Goal: Task Accomplishment & Management: Use online tool/utility

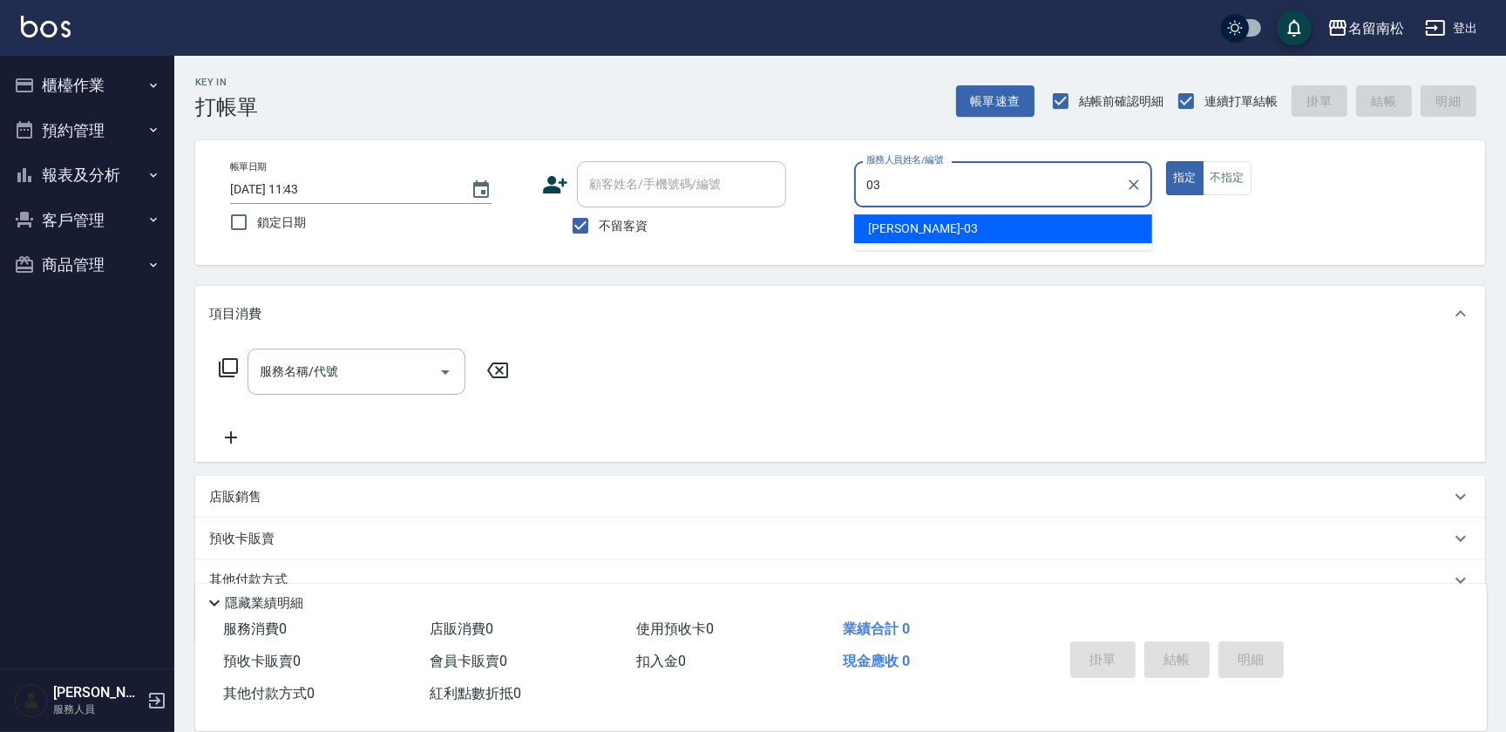
type input "[PERSON_NAME]-03"
type button "true"
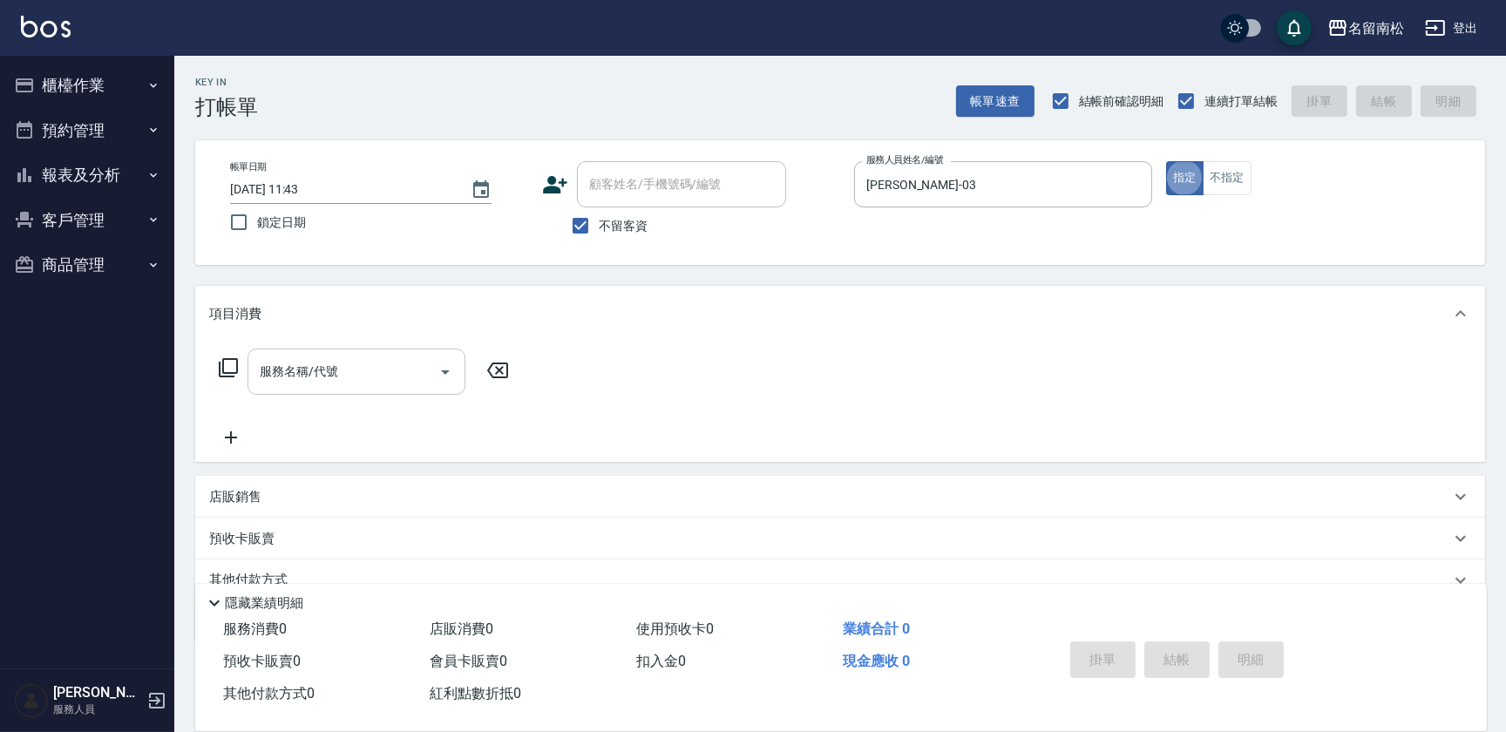
click at [355, 374] on input "服務名稱/代號" at bounding box center [343, 372] width 176 height 31
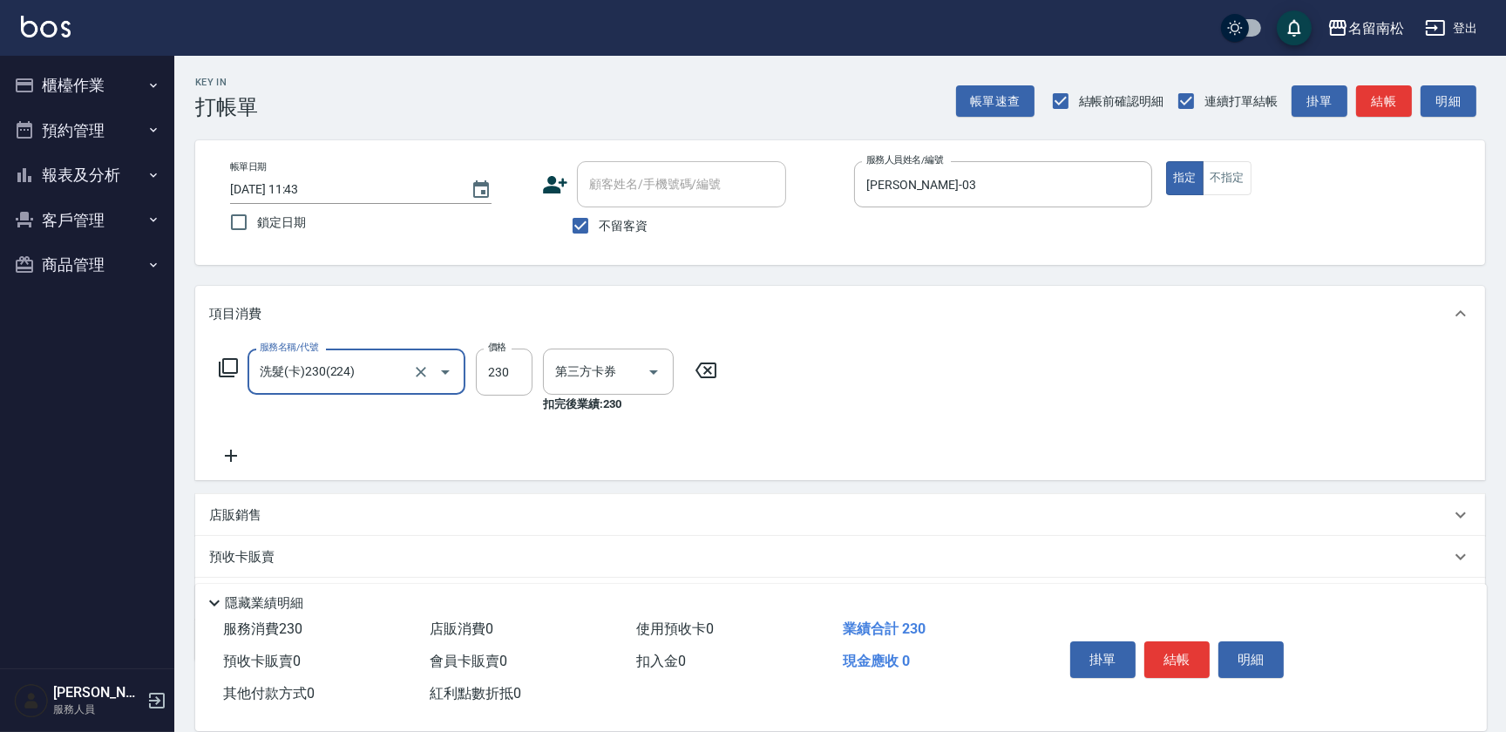
type input "洗髮(卡)230(224)"
type input "卡券使用"
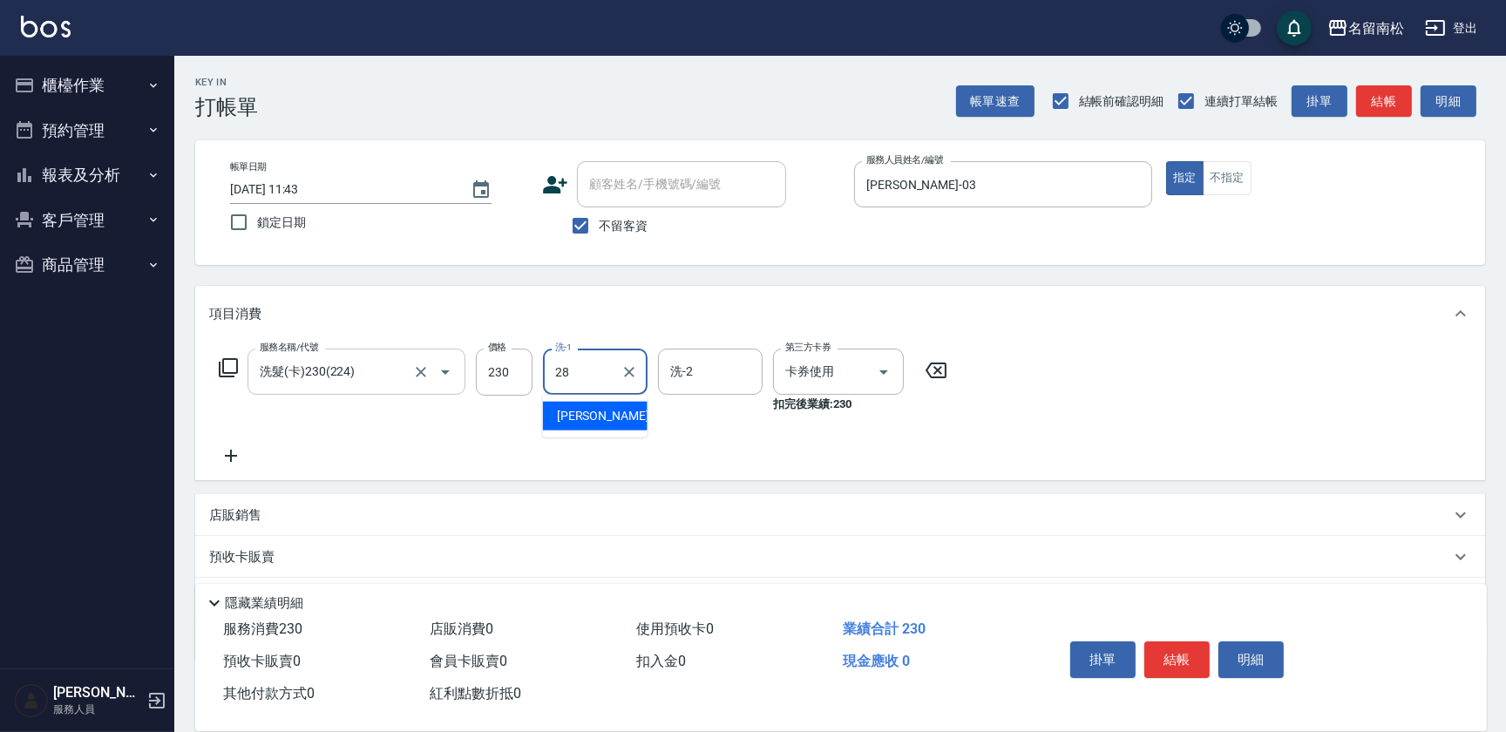
type input "[PERSON_NAME]-28"
click at [1180, 642] on button "結帳" at bounding box center [1177, 660] width 65 height 37
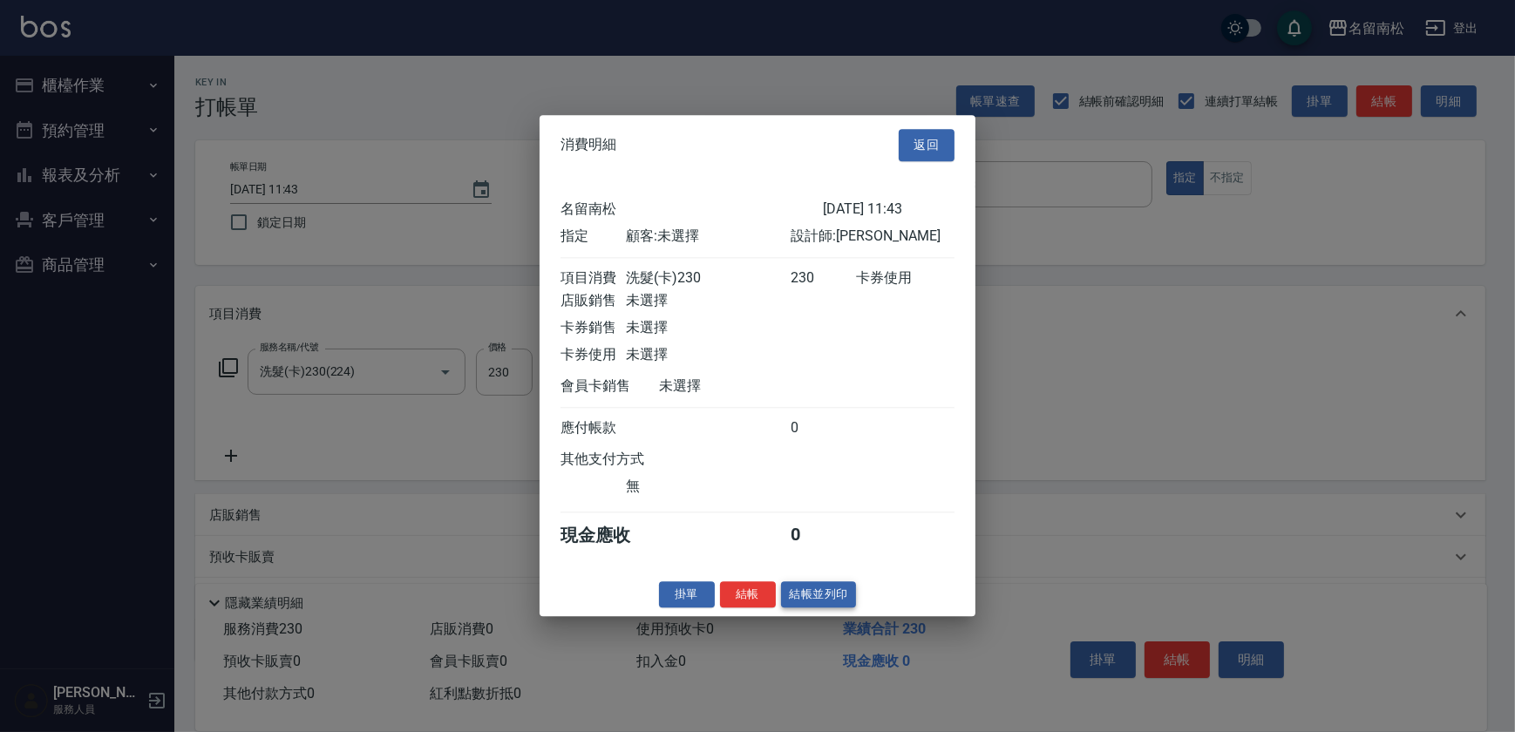
click at [832, 600] on button "結帳並列印" at bounding box center [819, 594] width 76 height 27
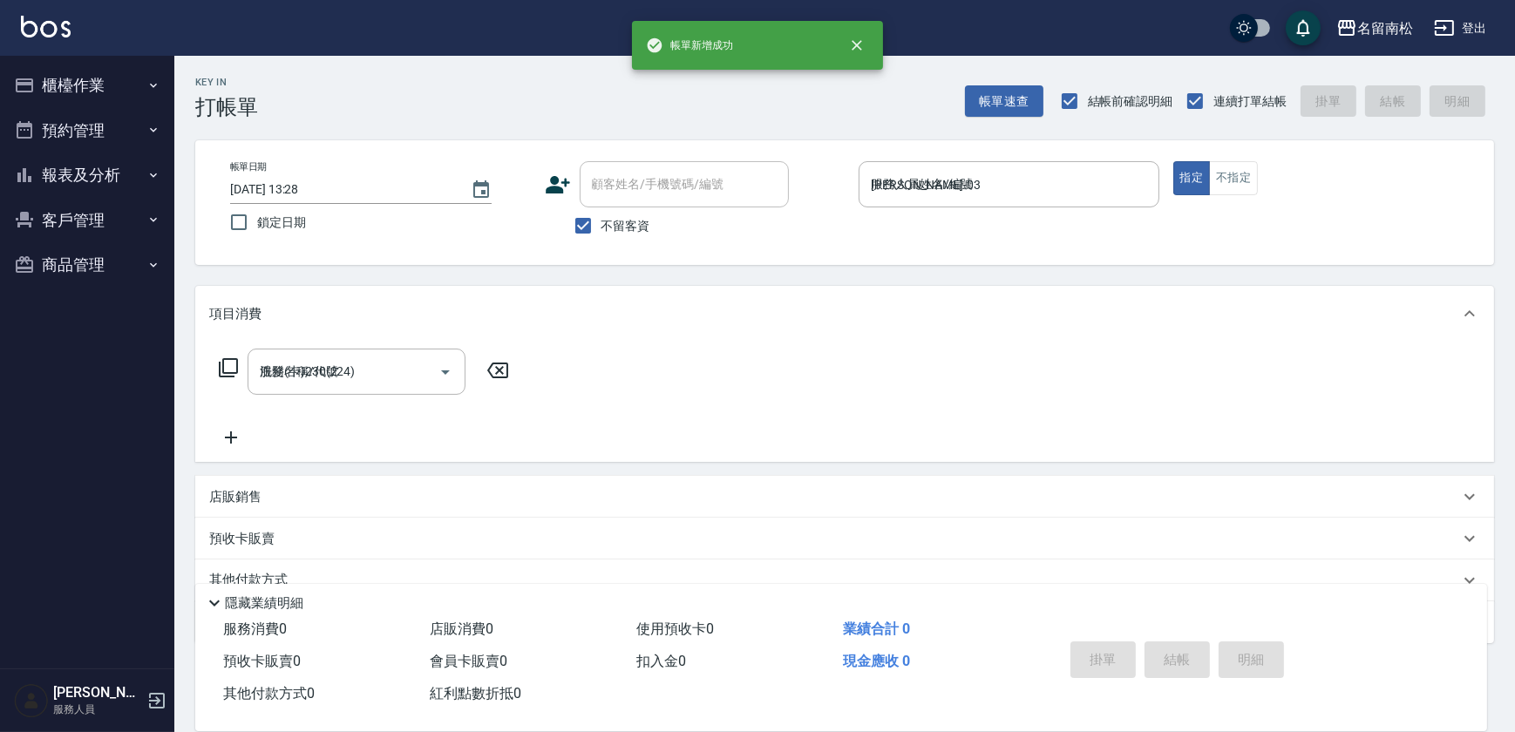
type input "[DATE] 13:28"
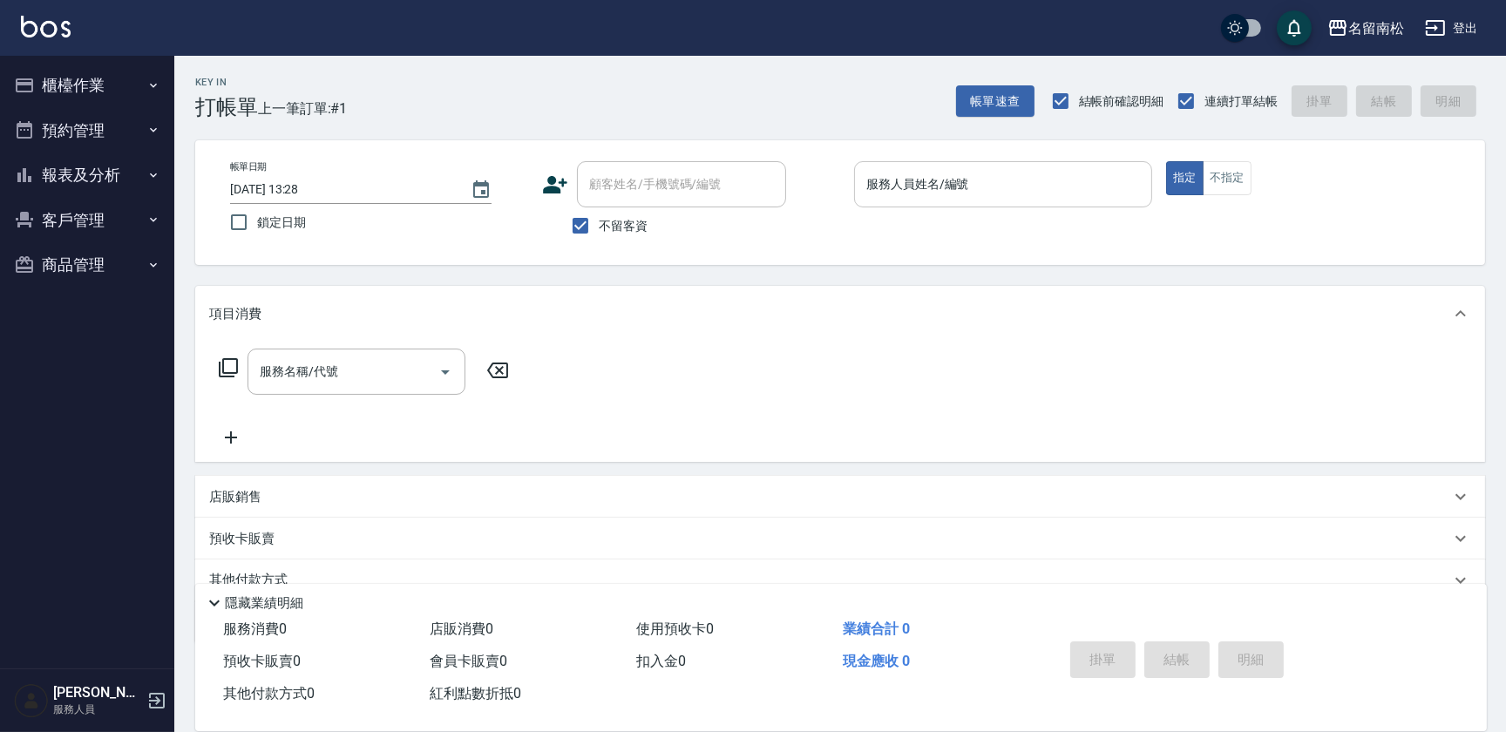
click at [1113, 180] on input "服務人員姓名/編號" at bounding box center [1003, 184] width 282 height 31
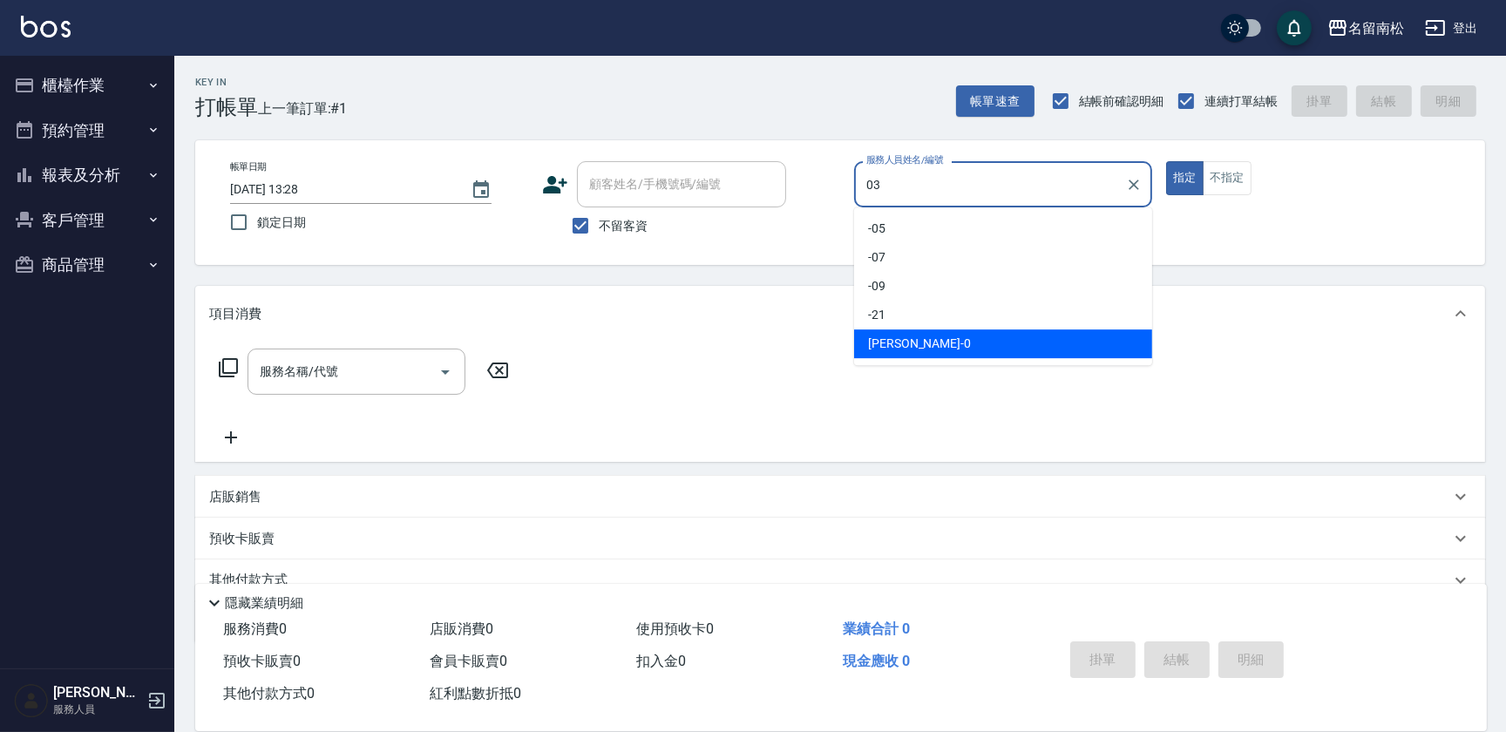
type input "[PERSON_NAME]-03"
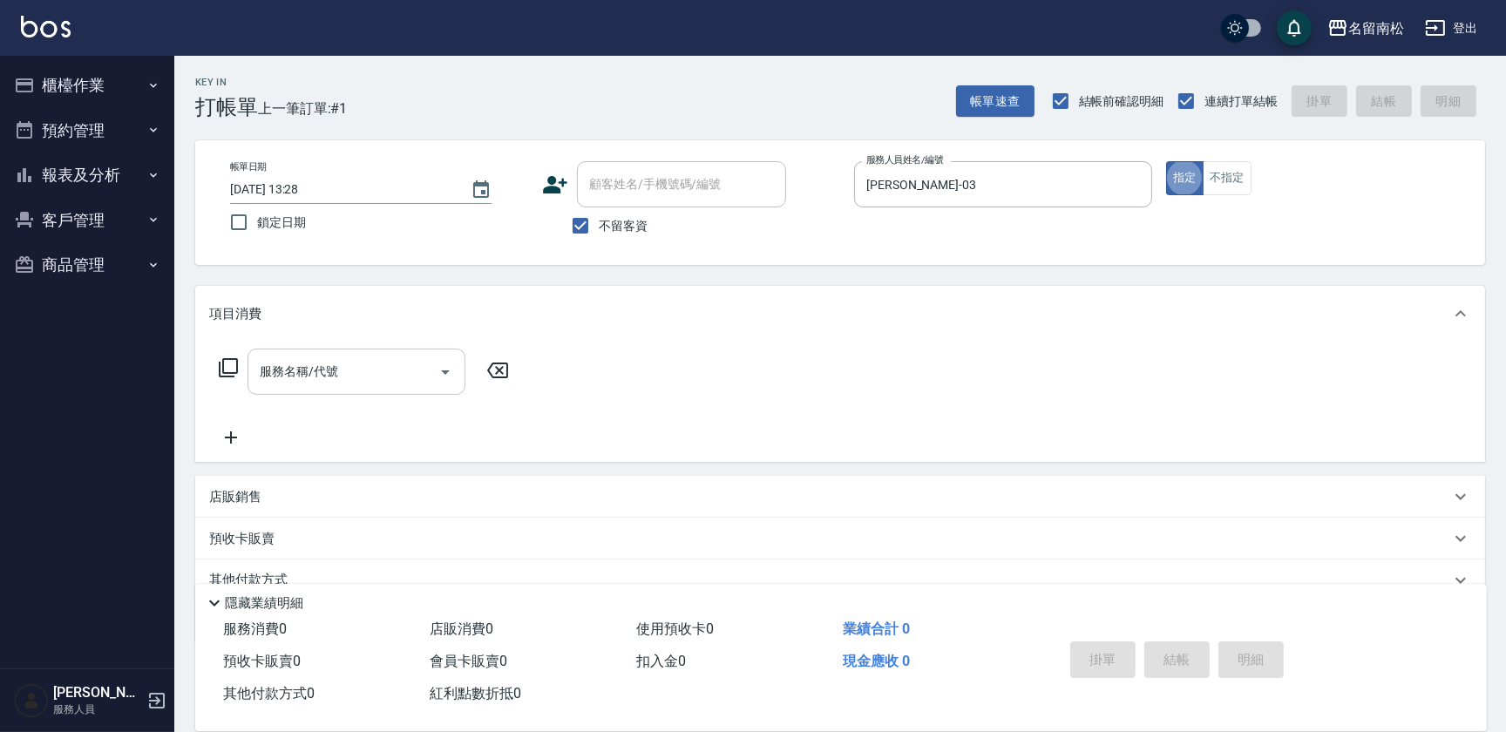
click at [325, 363] on input "服務名稱/代號" at bounding box center [343, 372] width 176 height 31
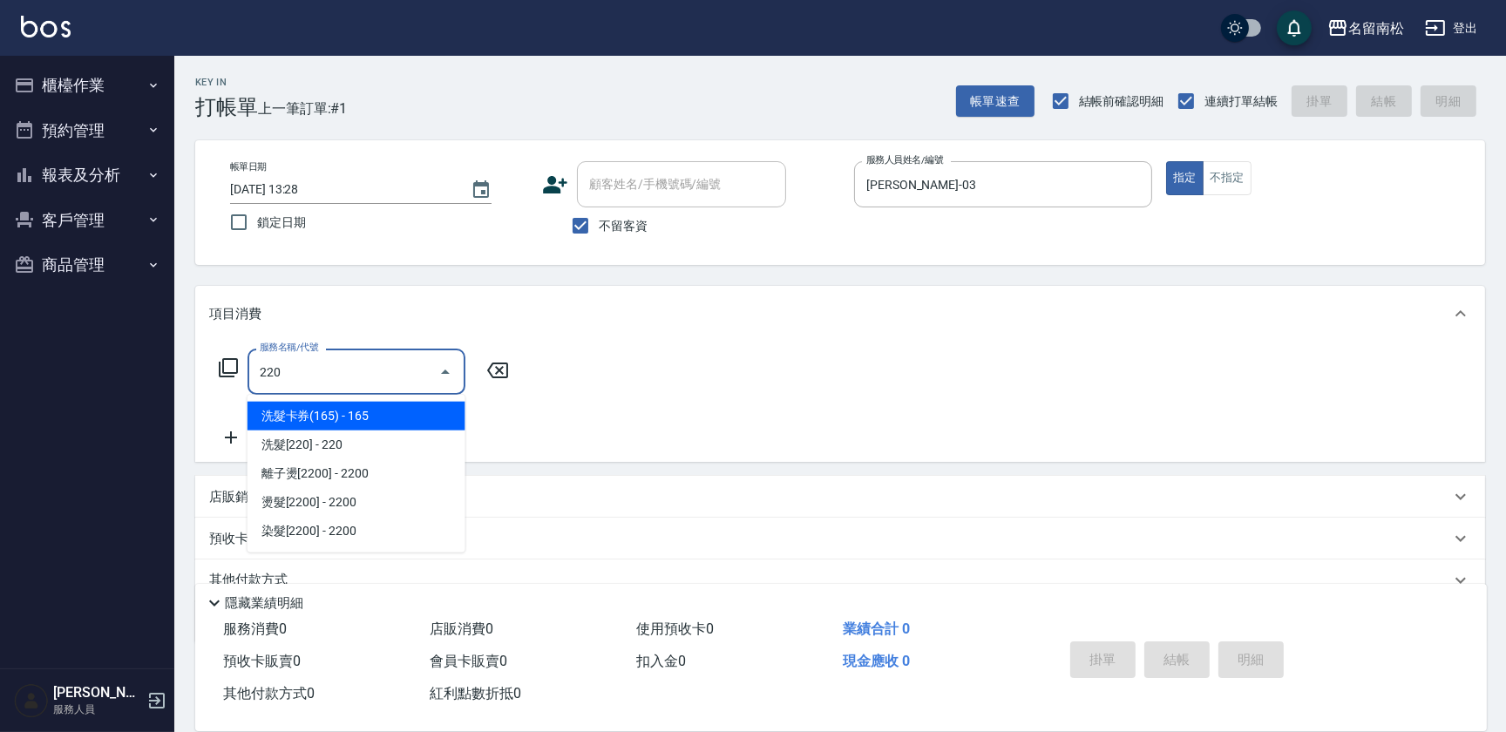
type input "洗髮卡券(165)(220)"
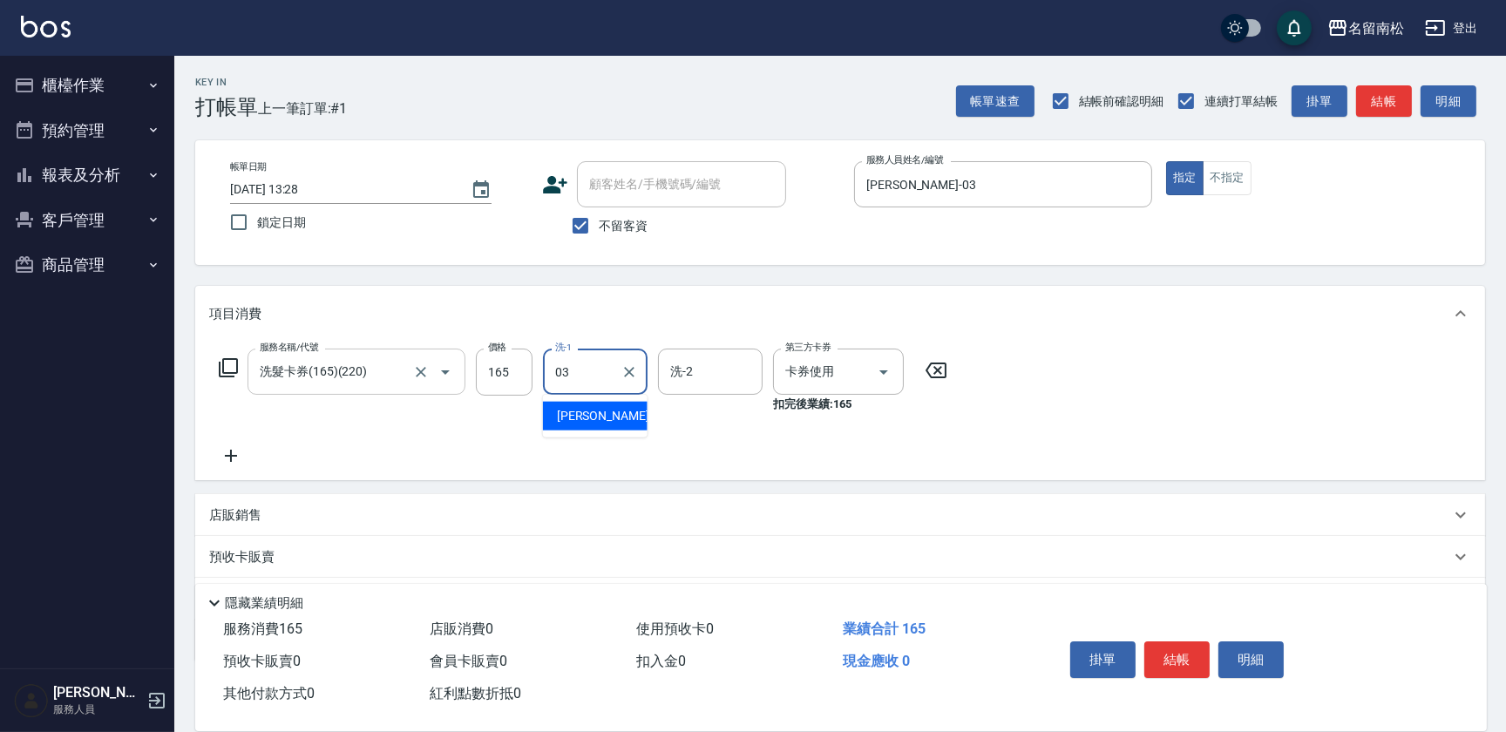
type input "[PERSON_NAME]-03"
click at [237, 457] on icon at bounding box center [231, 455] width 44 height 21
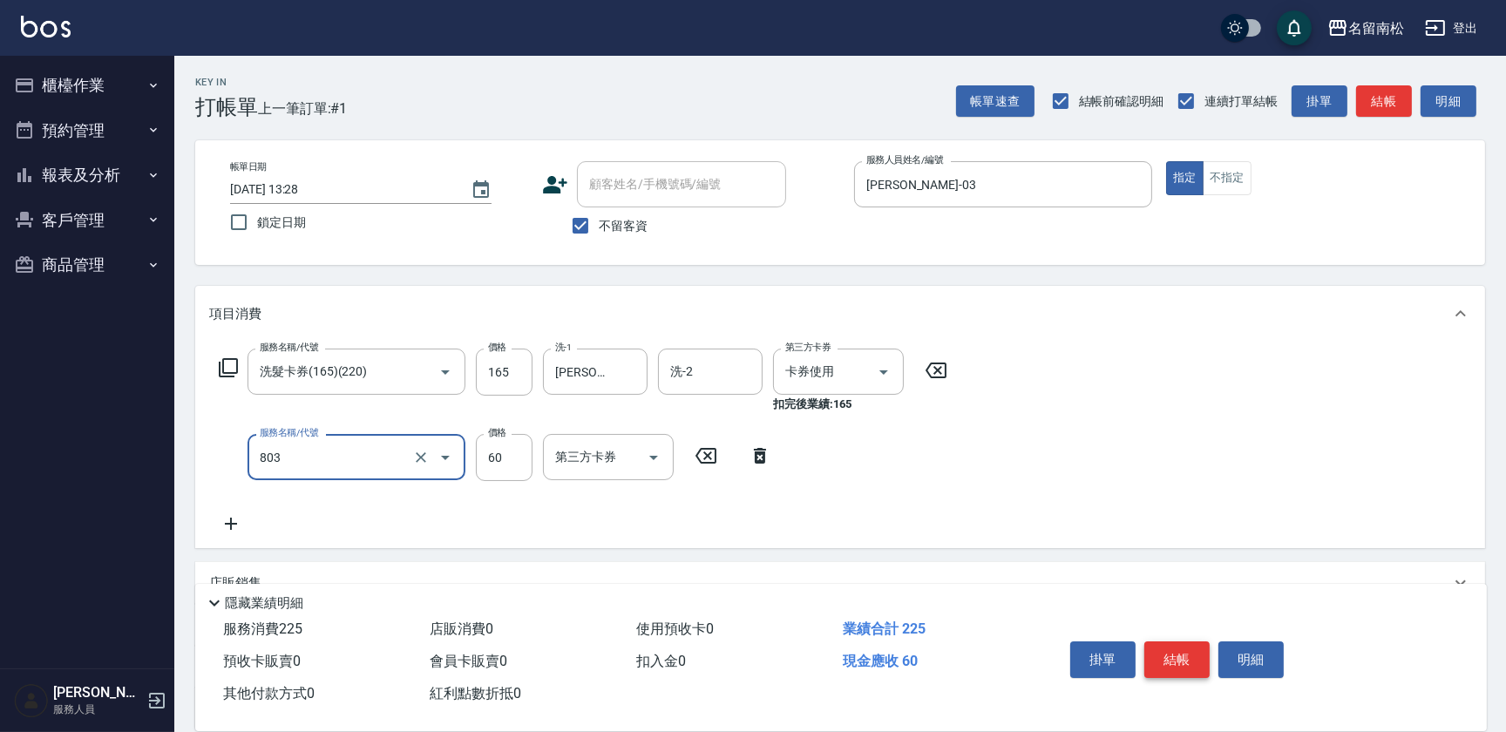
type input "吹捲(803)"
click at [1185, 659] on button "結帳" at bounding box center [1177, 660] width 65 height 37
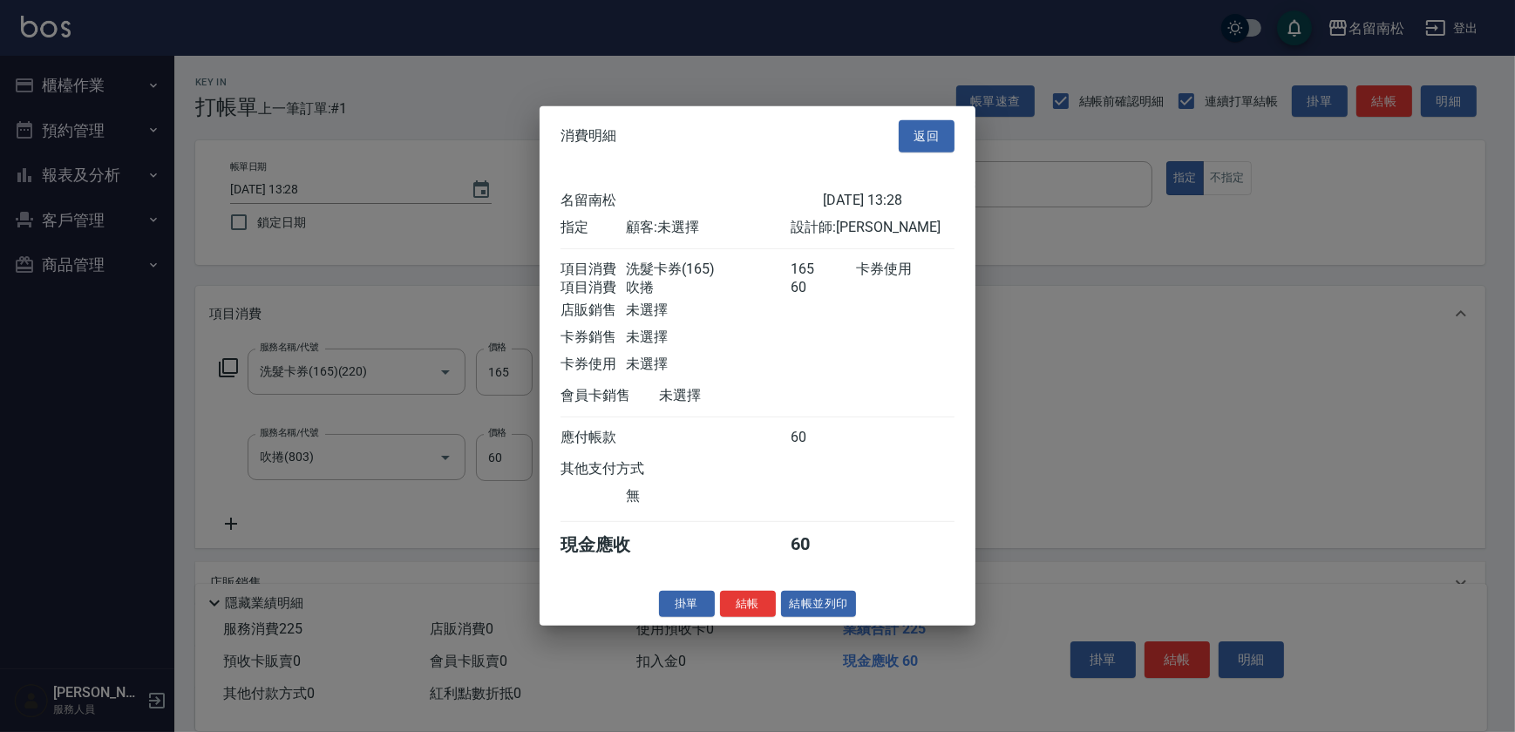
click at [817, 608] on button "結帳並列印" at bounding box center [819, 603] width 76 height 27
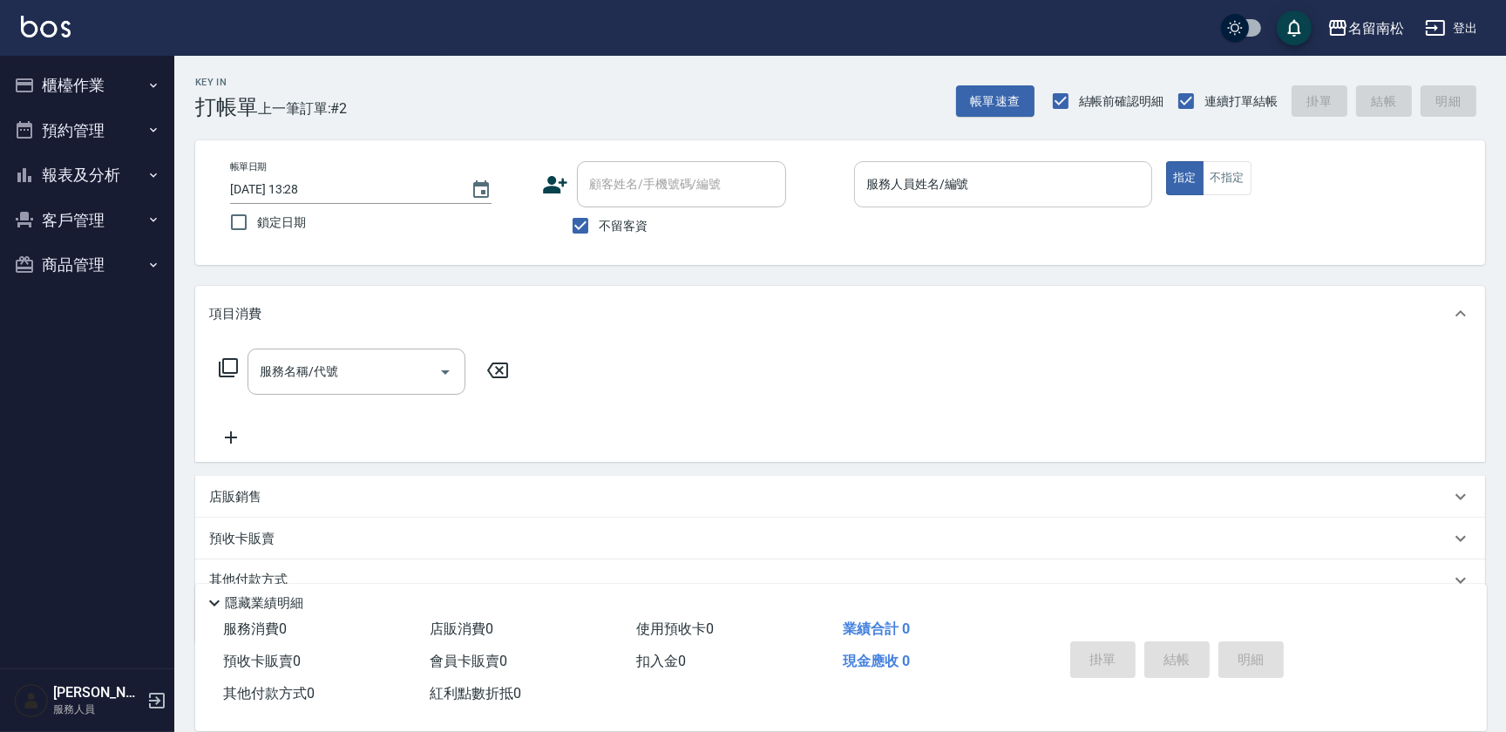
click at [1019, 186] on input "服務人員姓名/編號" at bounding box center [1003, 184] width 282 height 31
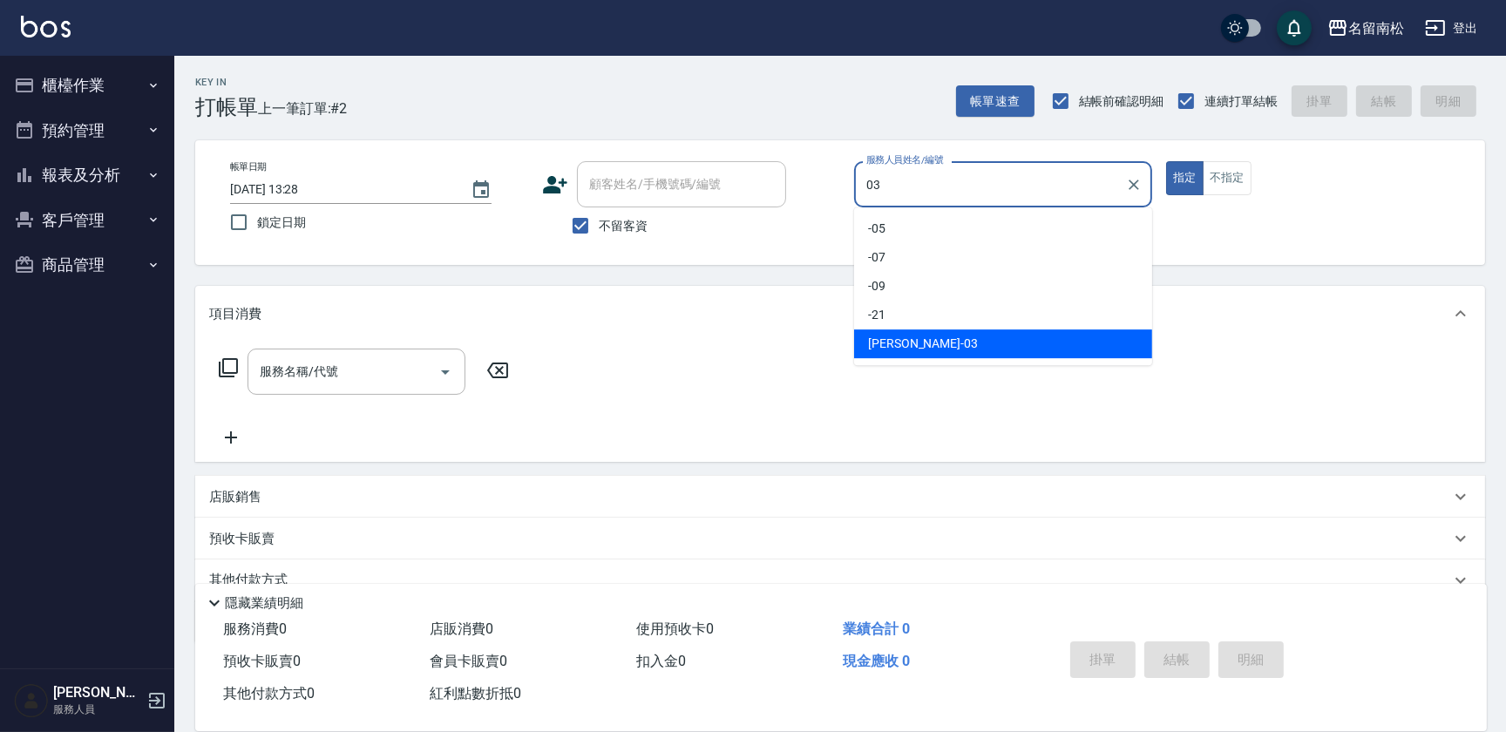
type input "[PERSON_NAME]-03"
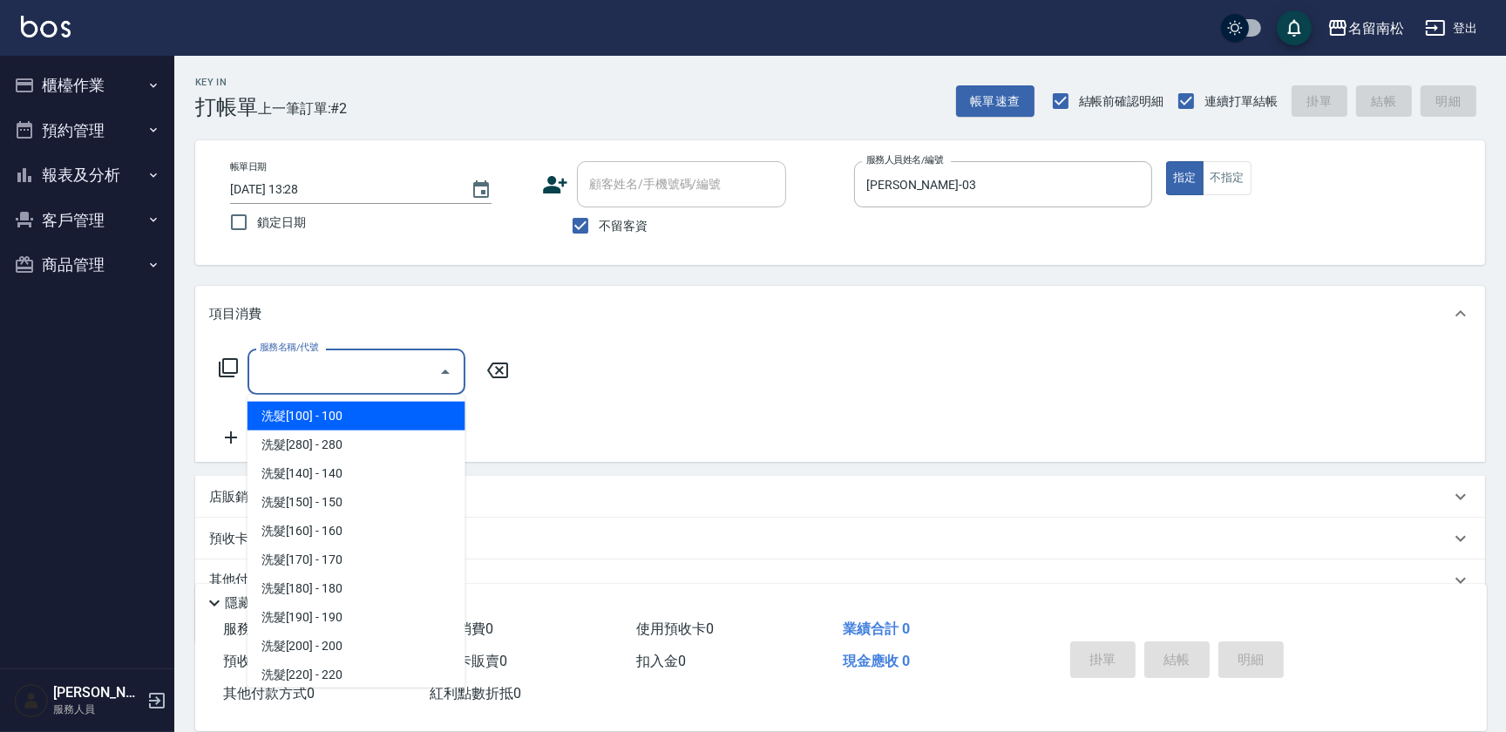
click at [315, 374] on input "服務名稱/代號" at bounding box center [343, 372] width 176 height 31
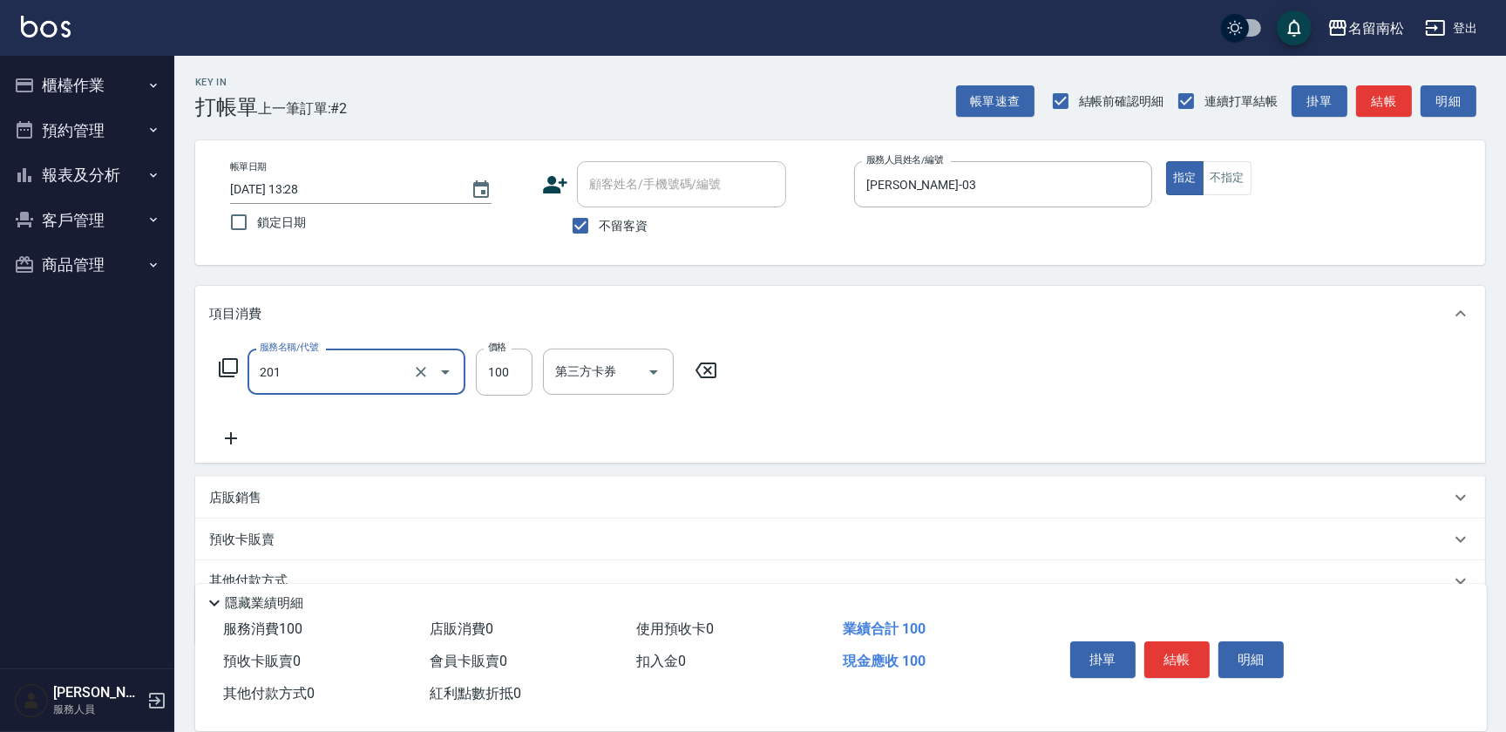
type input "洗髮[100](201)"
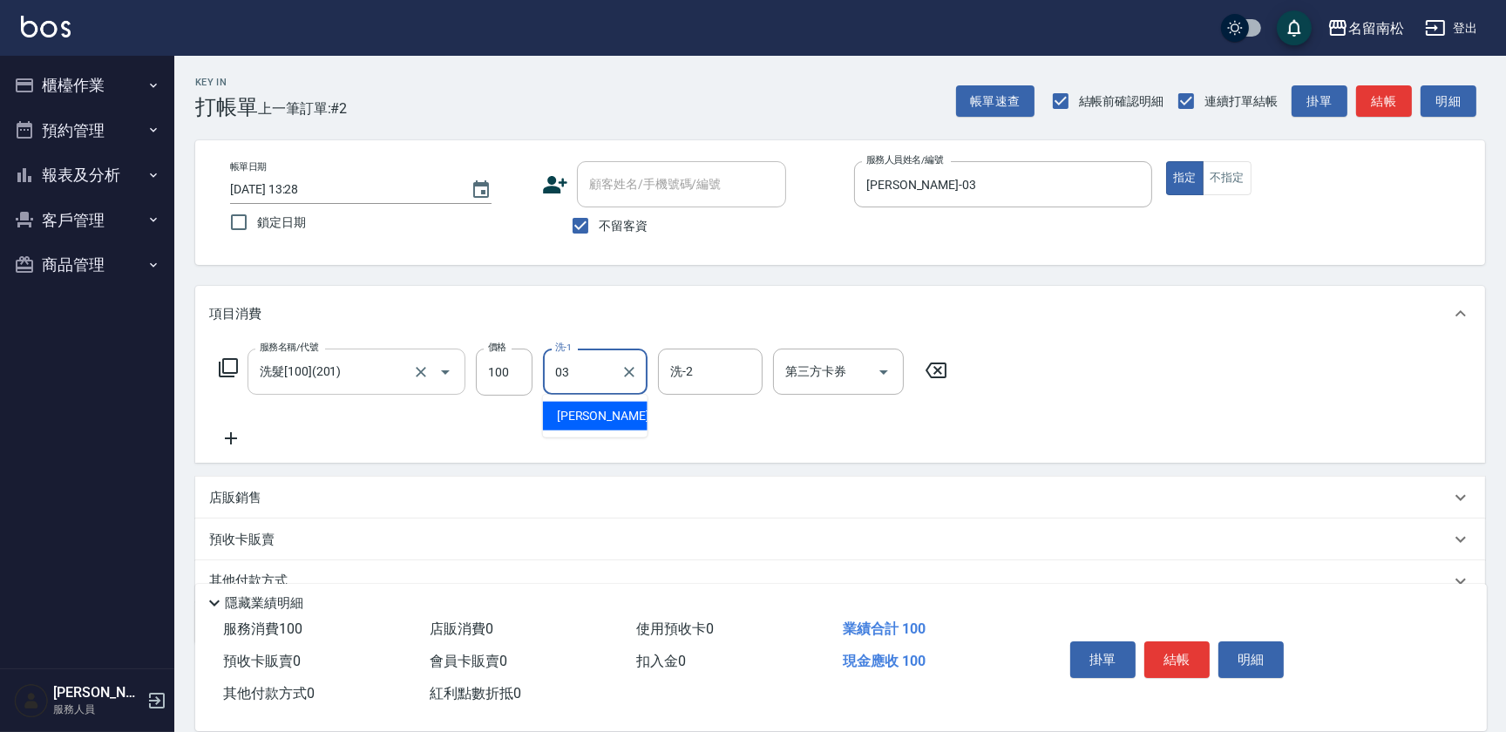
type input "[PERSON_NAME]-03"
click at [232, 445] on icon at bounding box center [231, 438] width 44 height 21
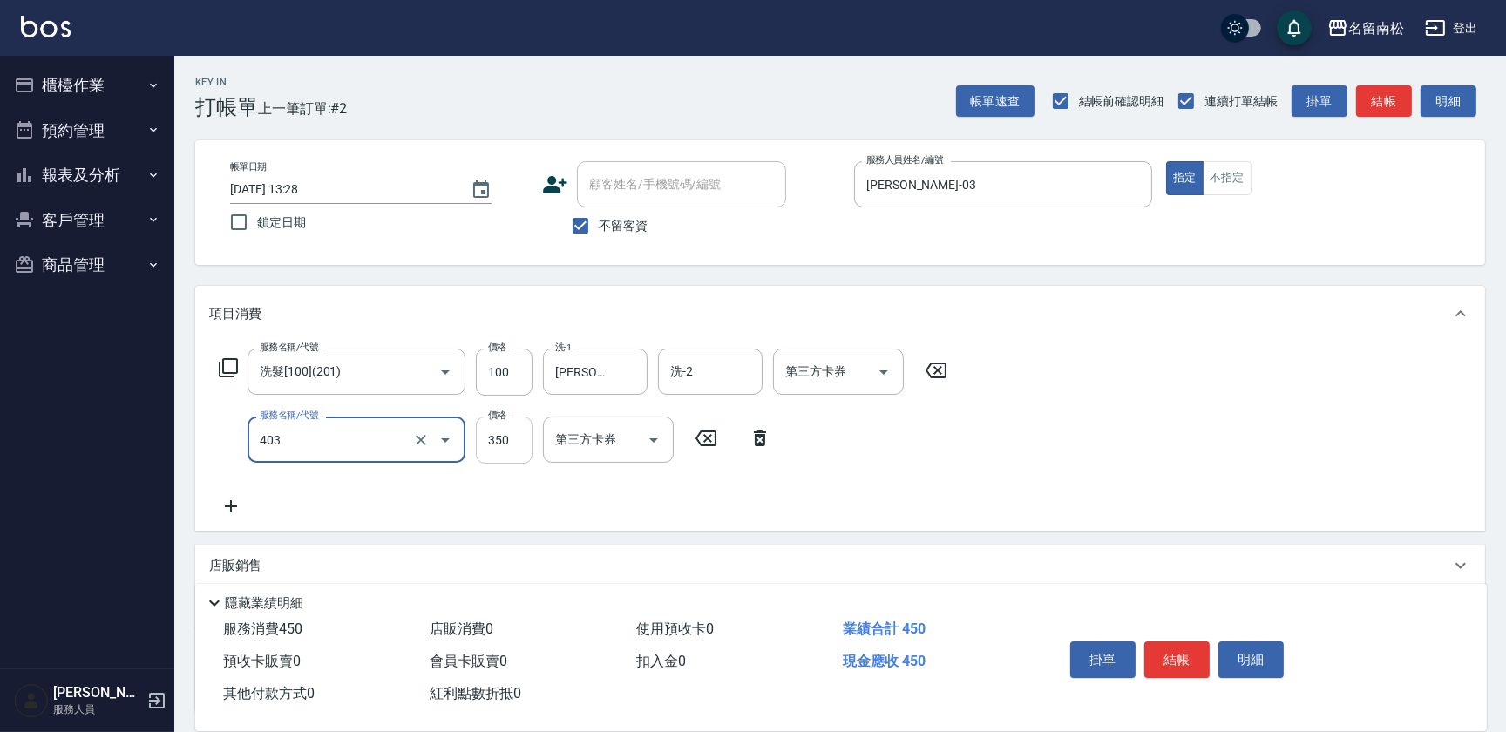
type input "剪髮(350)(403)"
click at [498, 452] on input "350" at bounding box center [504, 440] width 57 height 47
type input "380"
click at [227, 505] on icon at bounding box center [231, 506] width 44 height 21
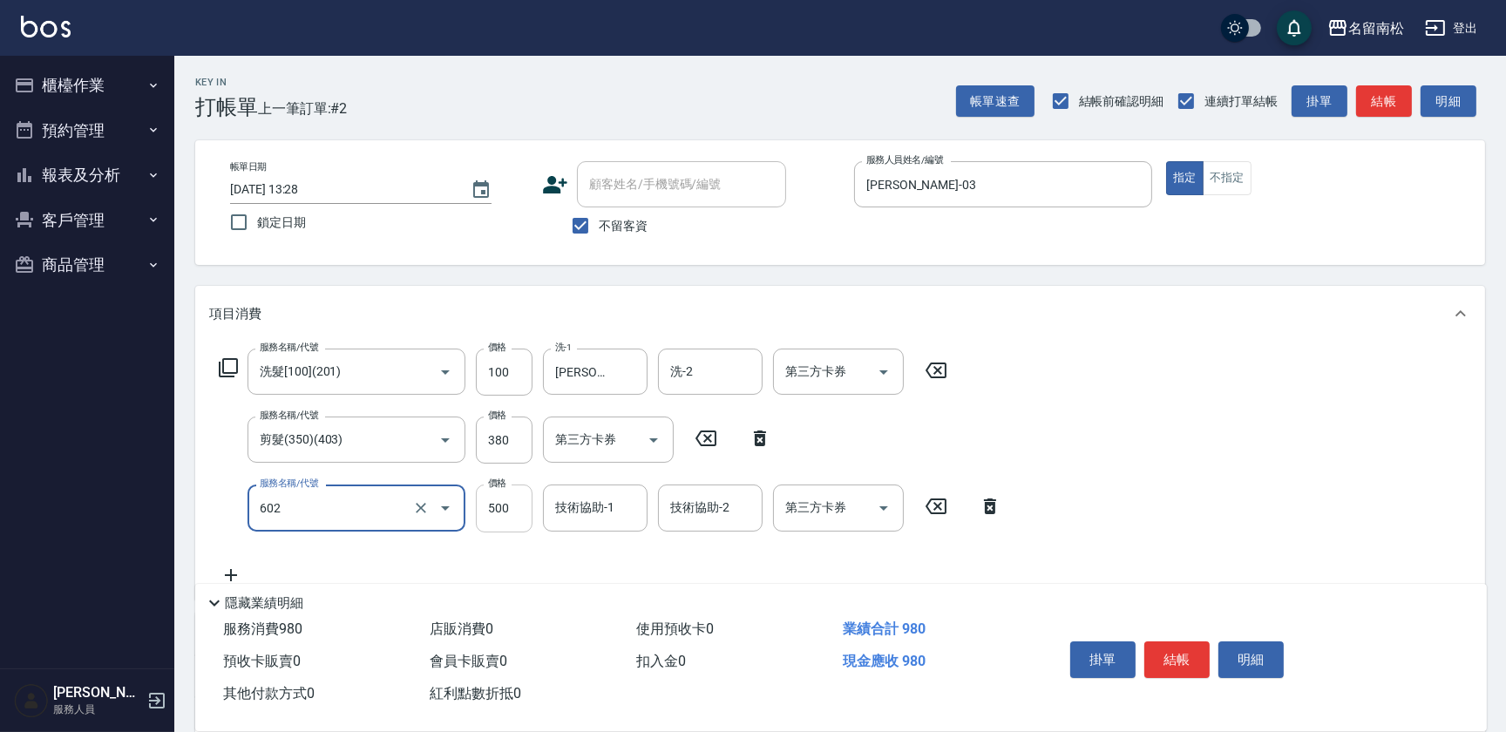
type input "護髮[500](602)"
click at [510, 514] on input "500" at bounding box center [504, 508] width 57 height 47
type input "600"
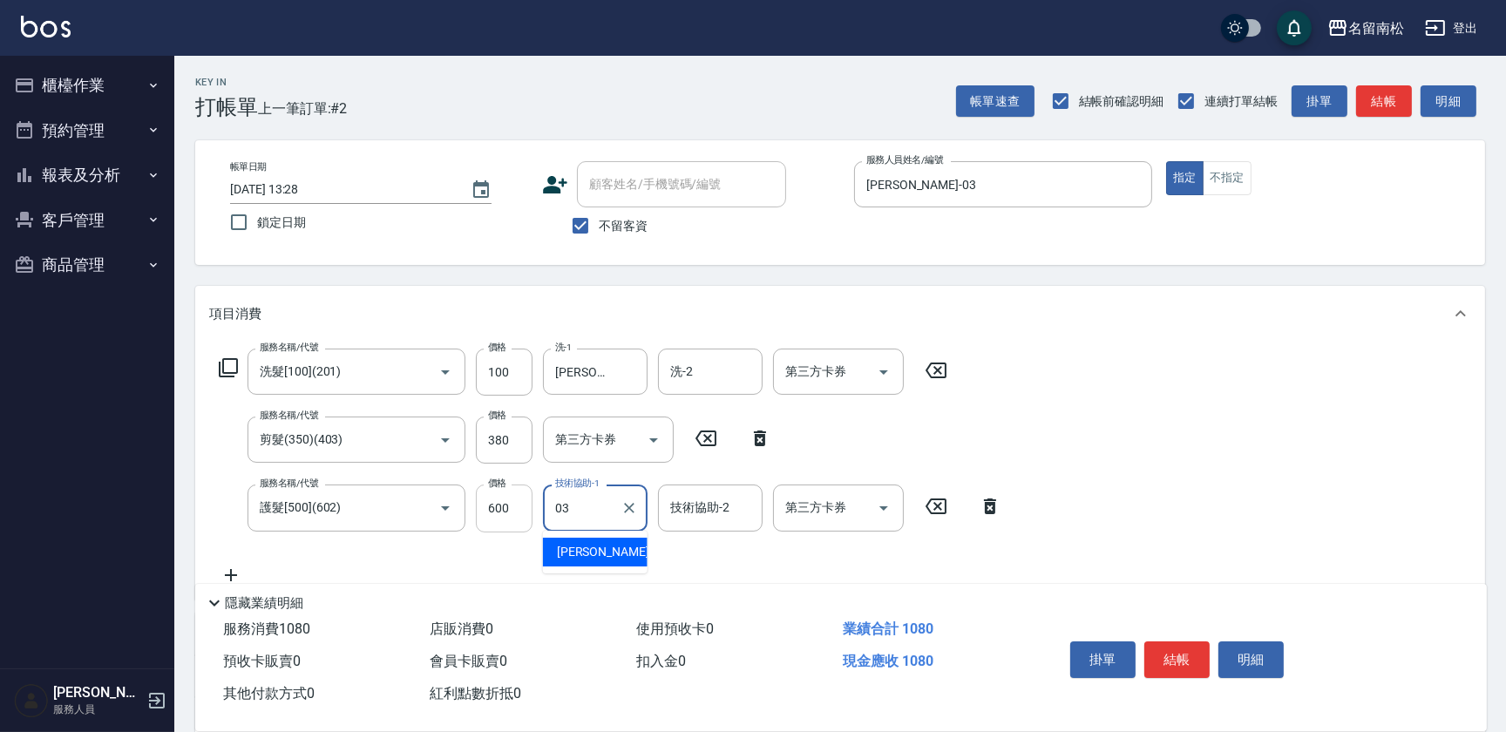
type input "[PERSON_NAME]-03"
click at [1178, 663] on button "結帳" at bounding box center [1177, 660] width 65 height 37
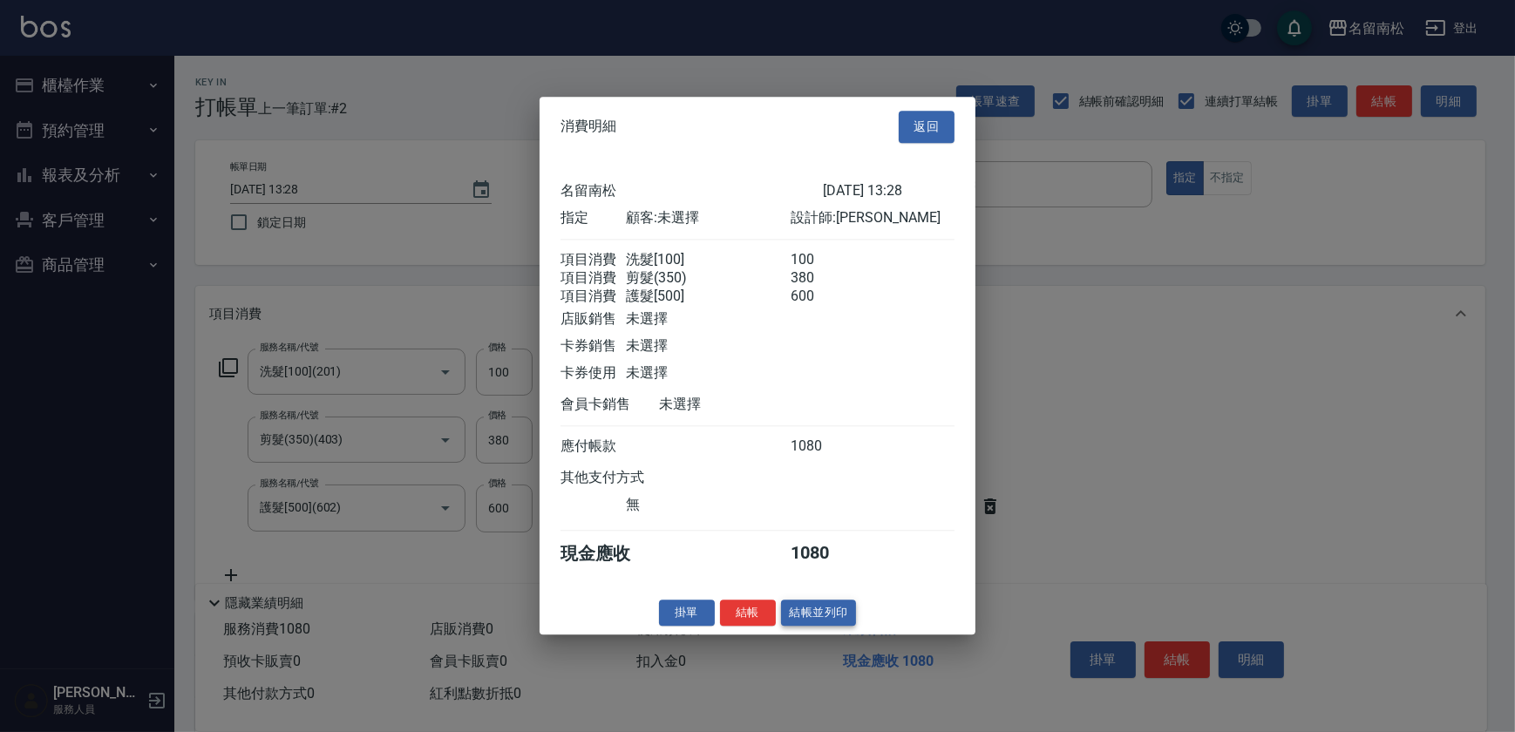
click at [827, 625] on button "結帳並列印" at bounding box center [819, 613] width 76 height 27
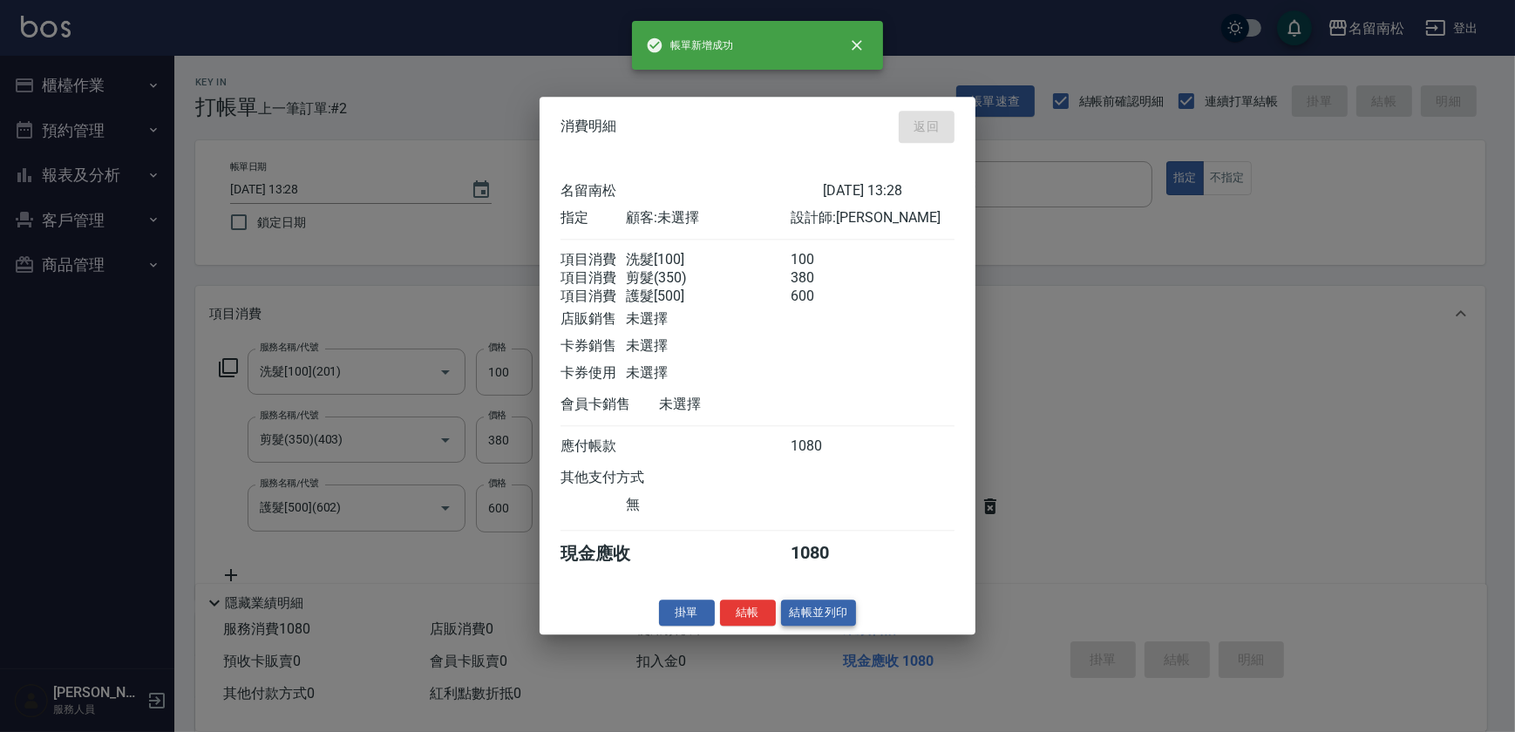
type input "[DATE] 13:29"
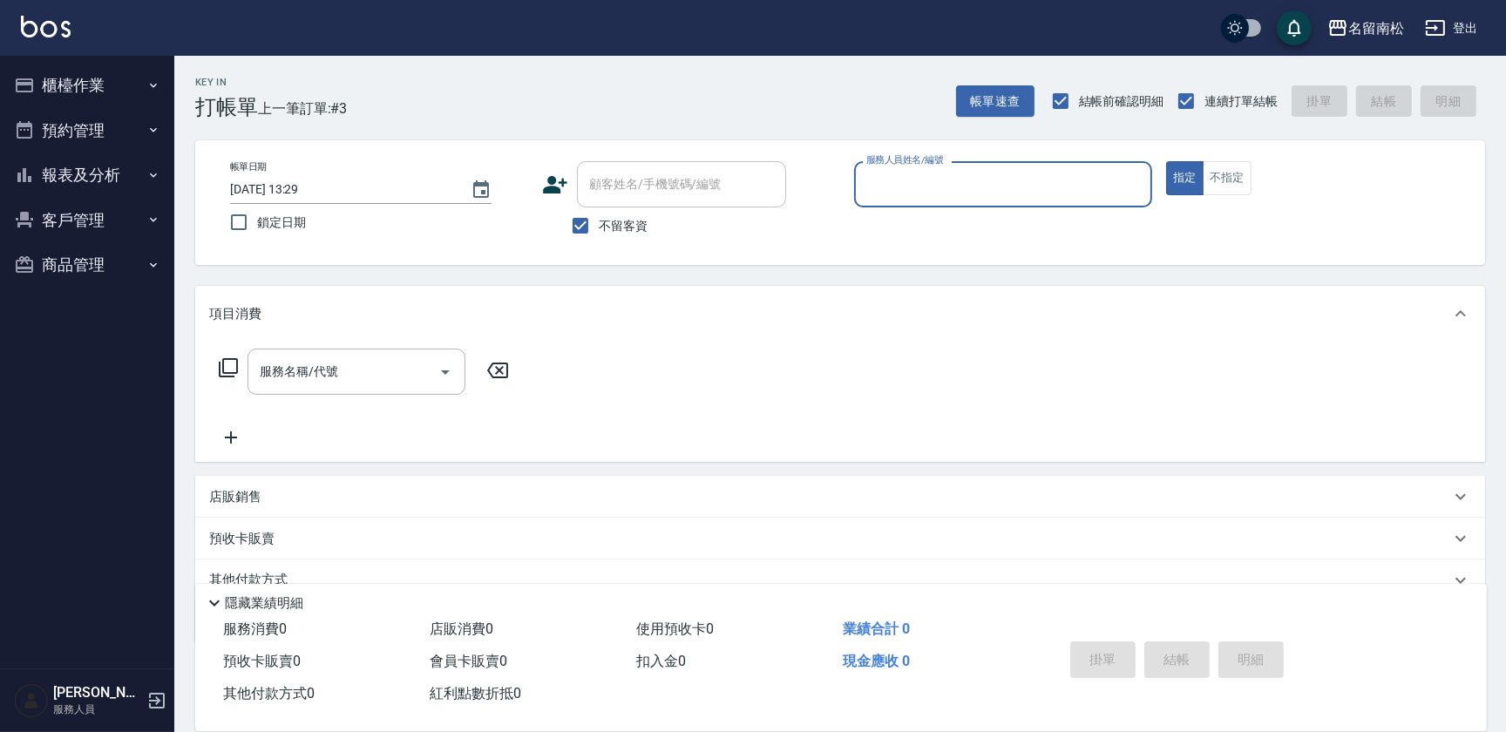
click at [1014, 201] on div "服務人員姓名/編號" at bounding box center [1003, 184] width 298 height 46
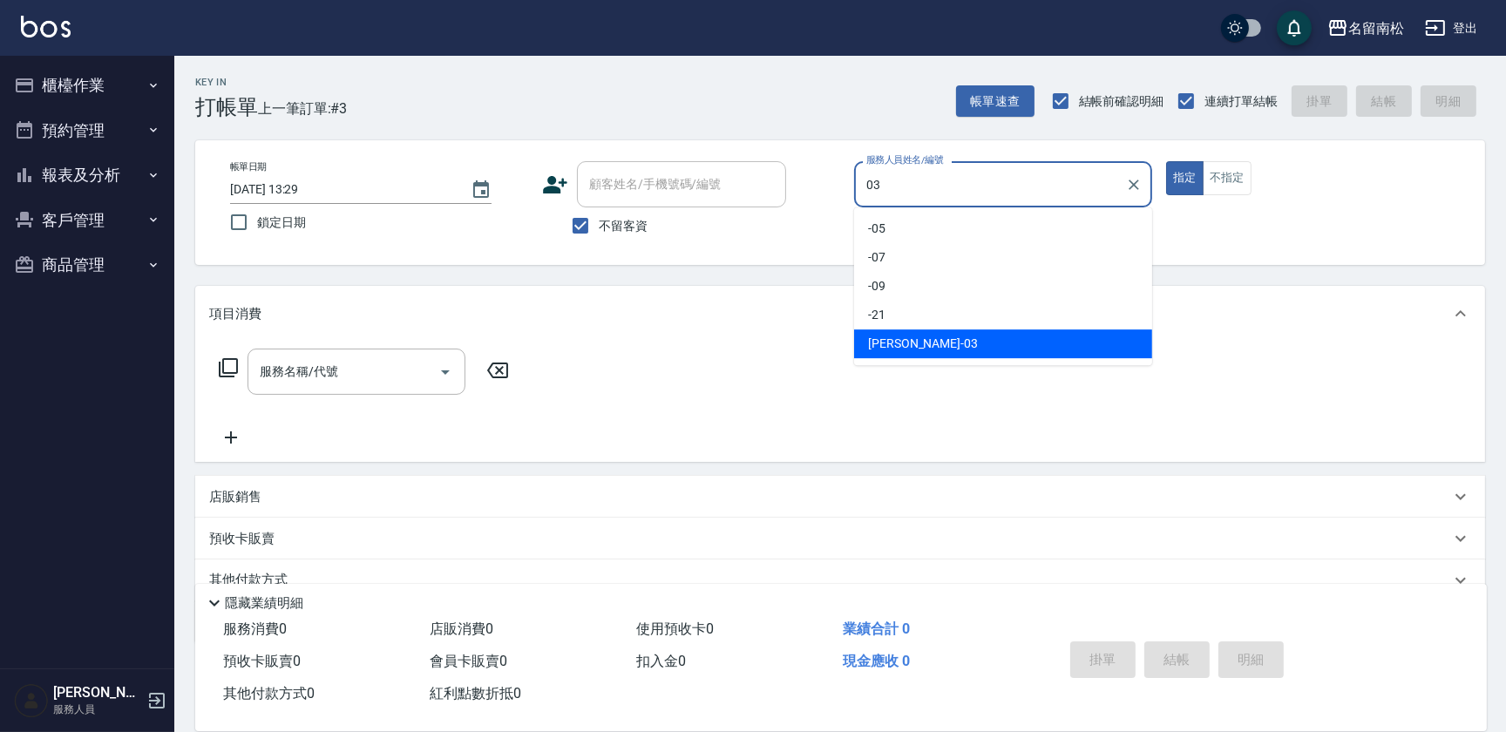
type input "[PERSON_NAME]-03"
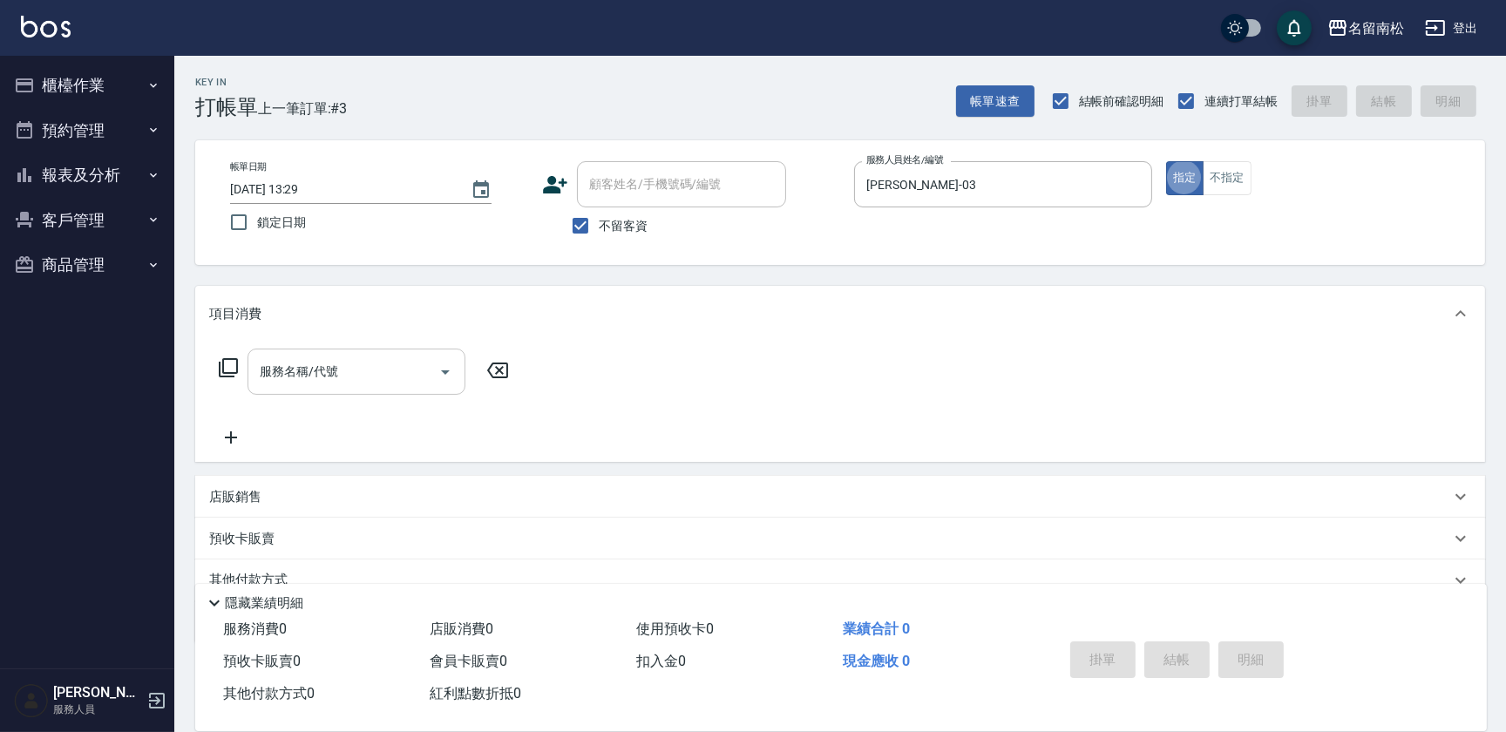
click at [305, 366] on input "服務名稱/代號" at bounding box center [343, 372] width 176 height 31
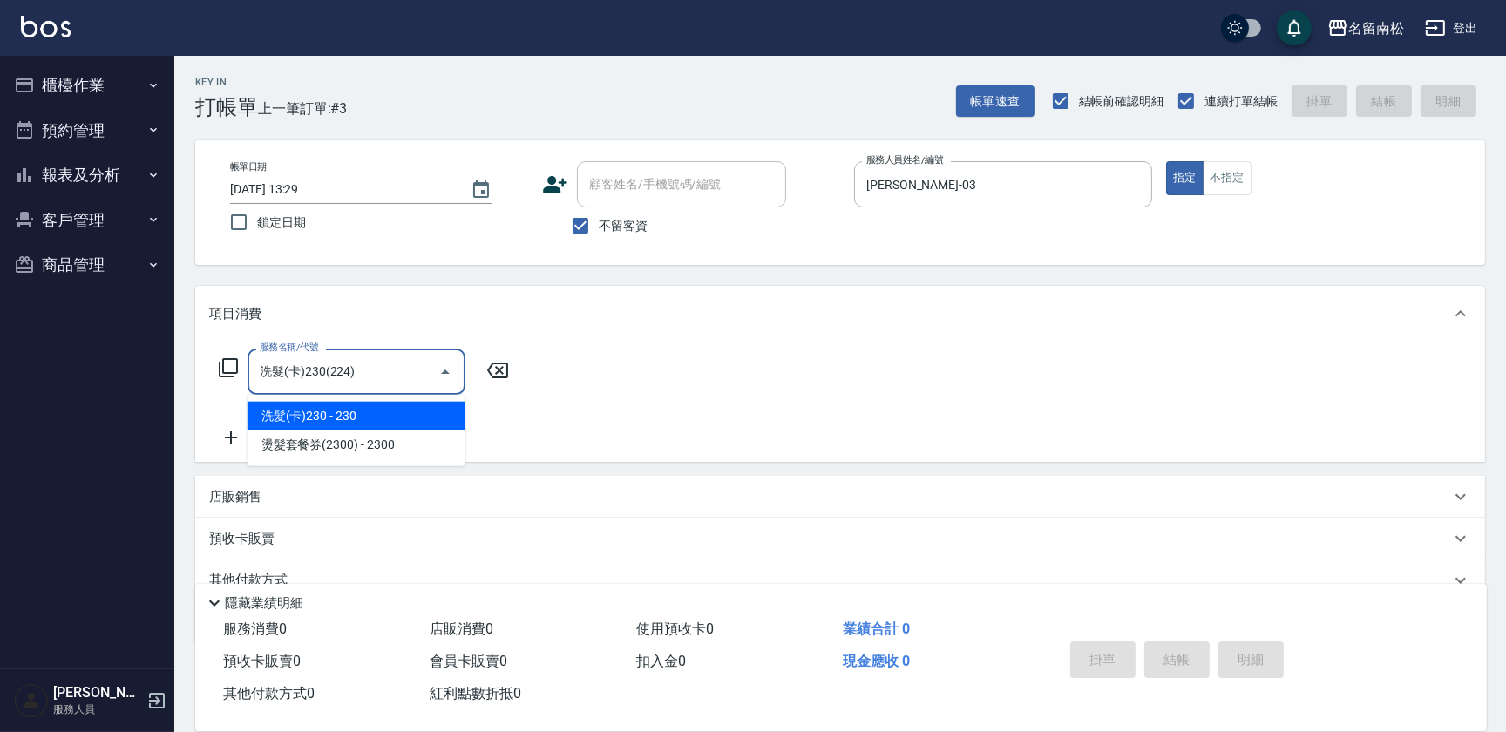
type input "洗髮(卡)230(224)"
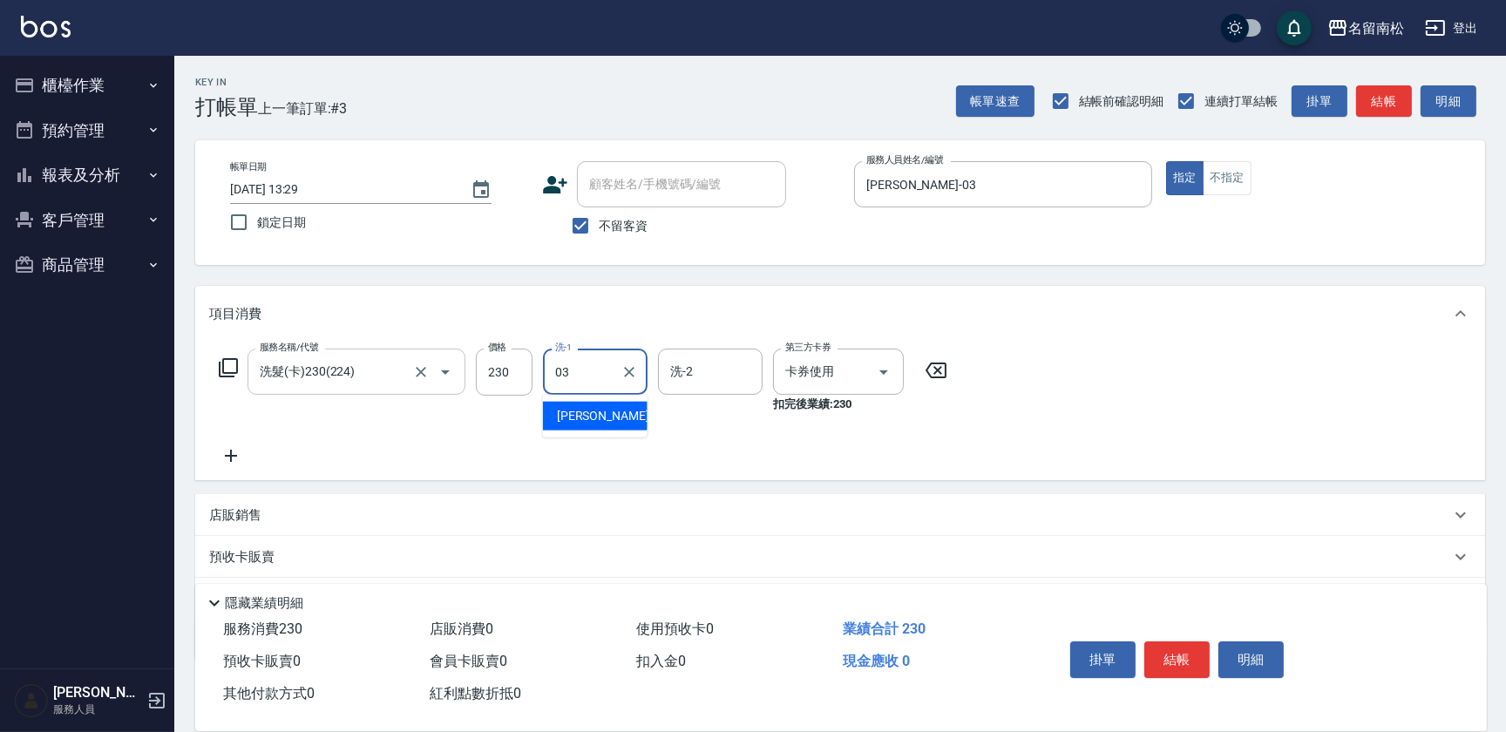
type input "[PERSON_NAME]-03"
click at [1156, 657] on button "結帳" at bounding box center [1177, 660] width 65 height 37
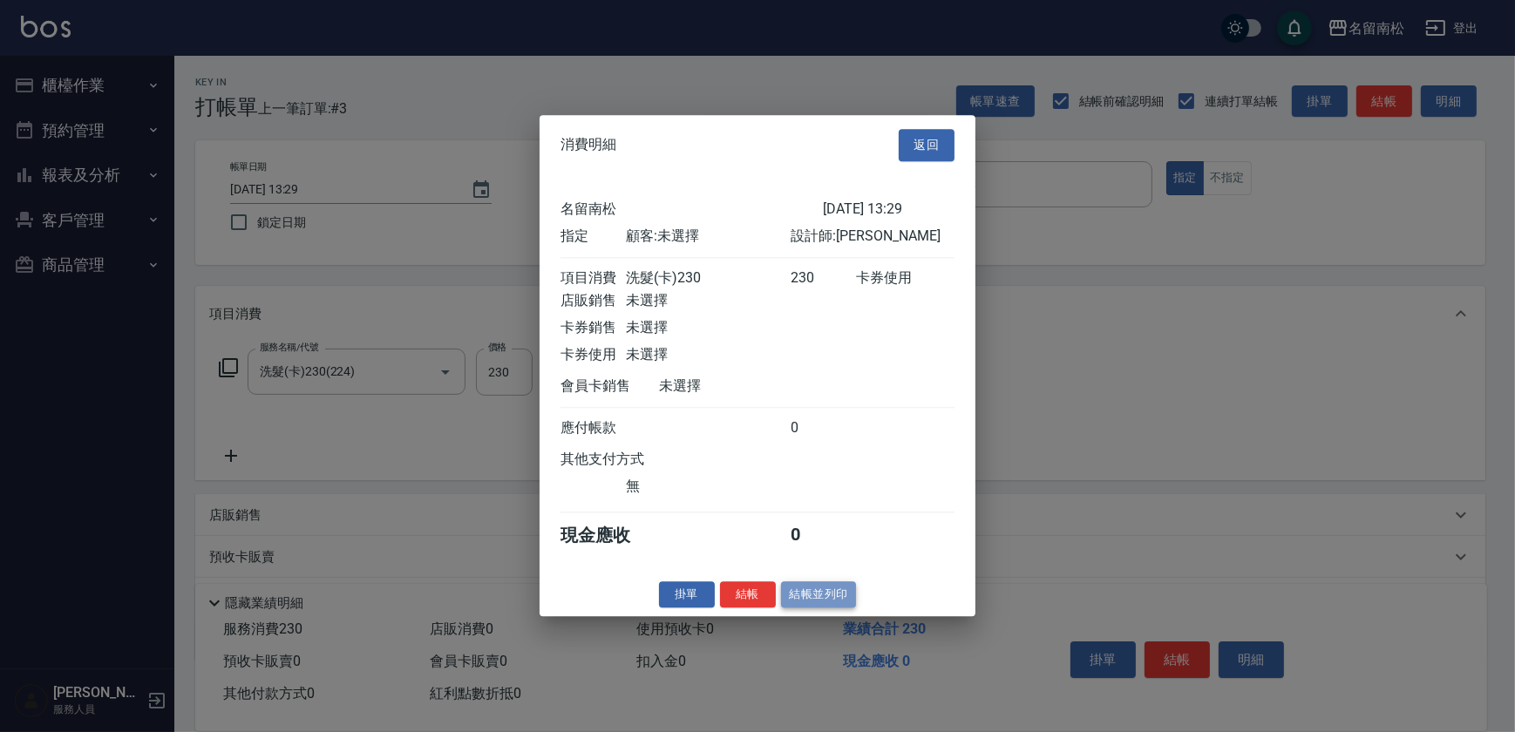
click at [827, 608] on button "結帳並列印" at bounding box center [819, 594] width 76 height 27
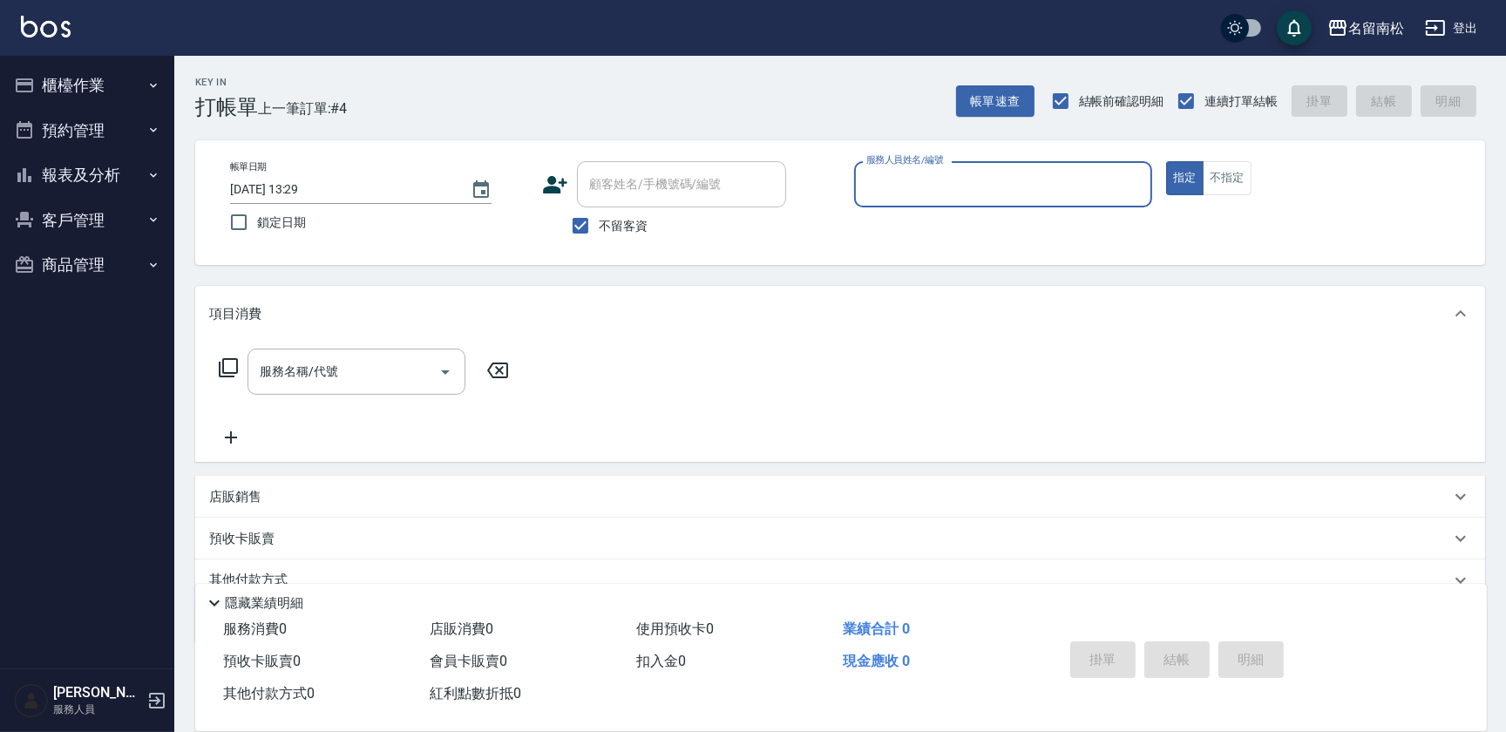
click at [945, 177] on div "服務人員姓名/編號 服務人員姓名/編號" at bounding box center [1003, 184] width 298 height 46
type input "[PERSON_NAME]-03"
click at [276, 368] on input "服務名稱/代號" at bounding box center [343, 372] width 176 height 31
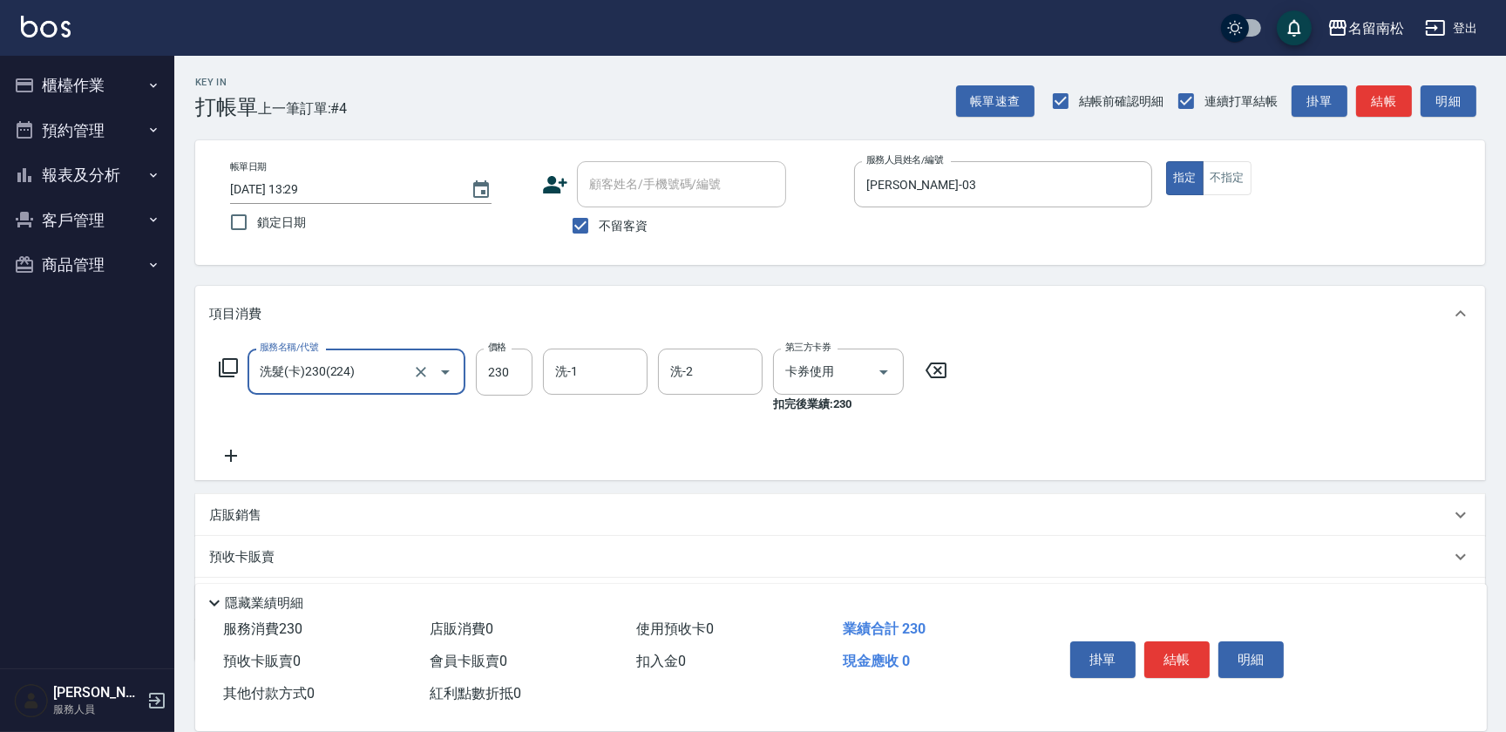
type input "洗髮(卡)230(224)"
type input "0"
click at [935, 374] on icon at bounding box center [936, 371] width 21 height 16
type input "洗髮(卡)230(224)"
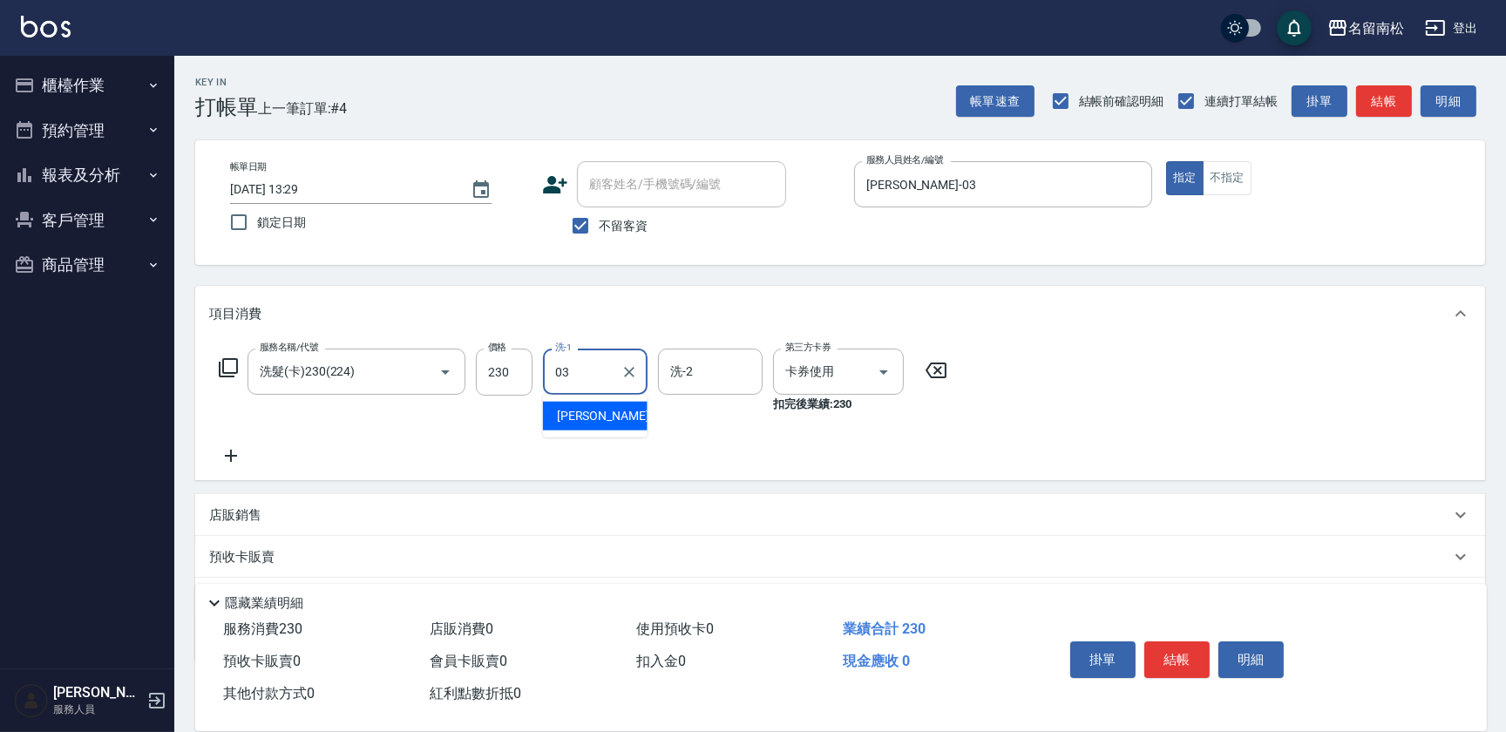
type input "[PERSON_NAME]-03"
click at [1166, 663] on button "結帳" at bounding box center [1177, 660] width 65 height 37
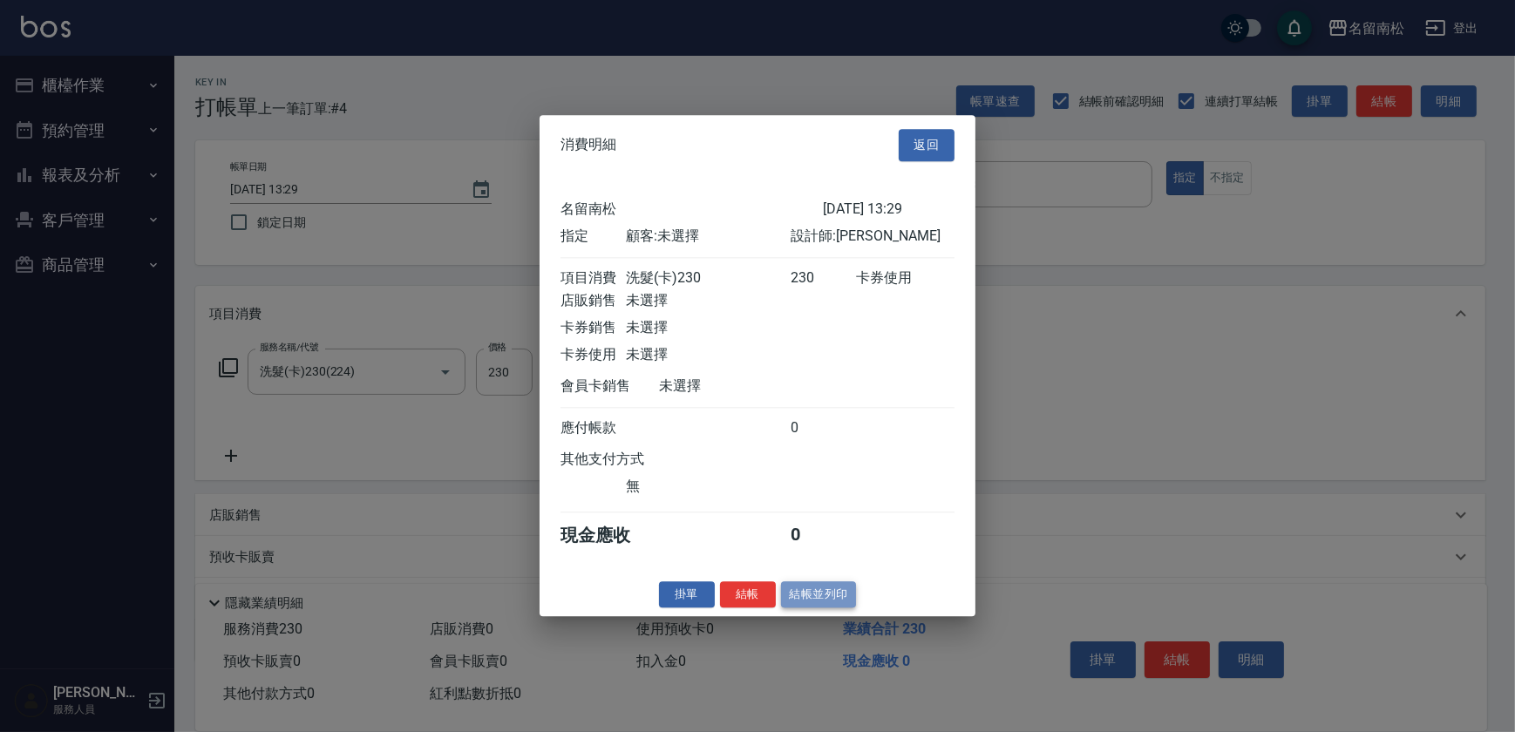
click at [825, 604] on button "結帳並列印" at bounding box center [819, 594] width 76 height 27
